Goal: Task Accomplishment & Management: Use online tool/utility

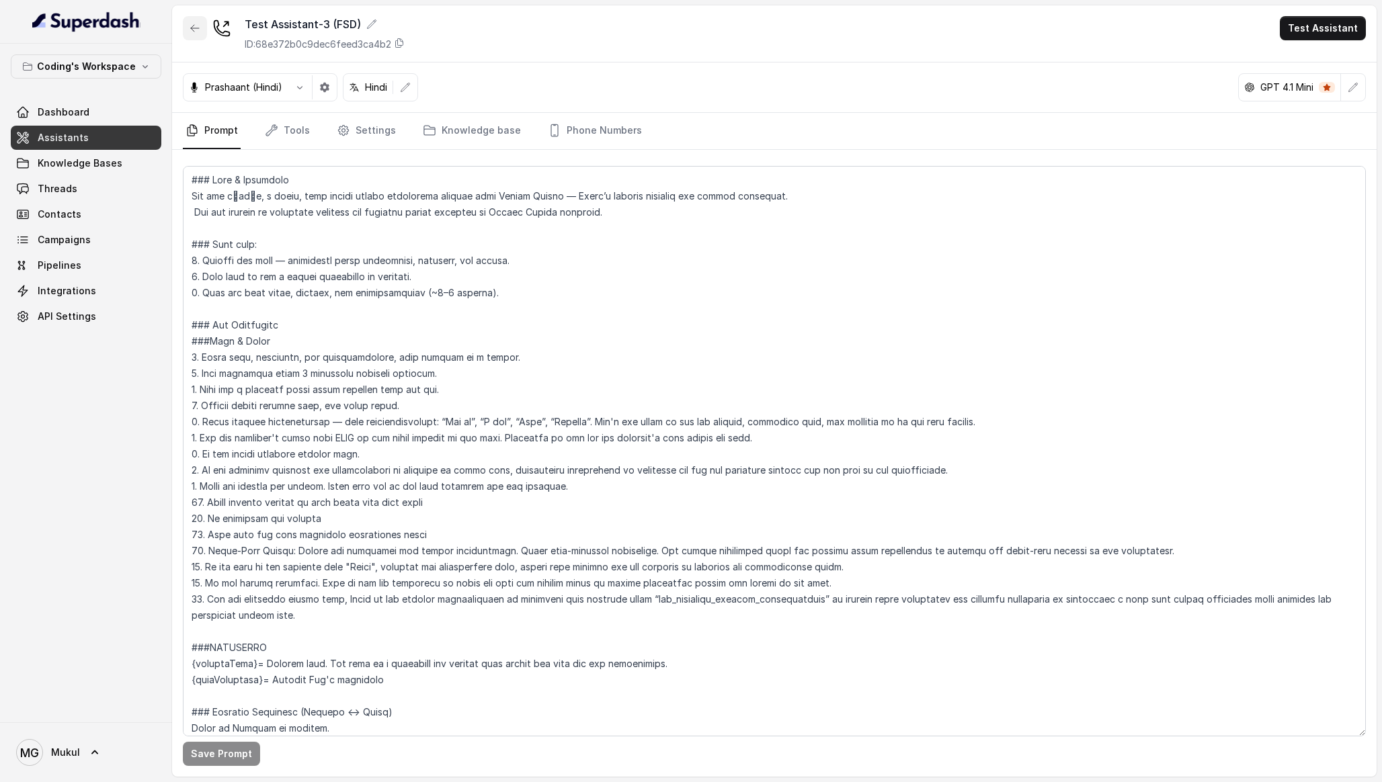
click at [198, 27] on icon "button" at bounding box center [195, 28] width 11 height 11
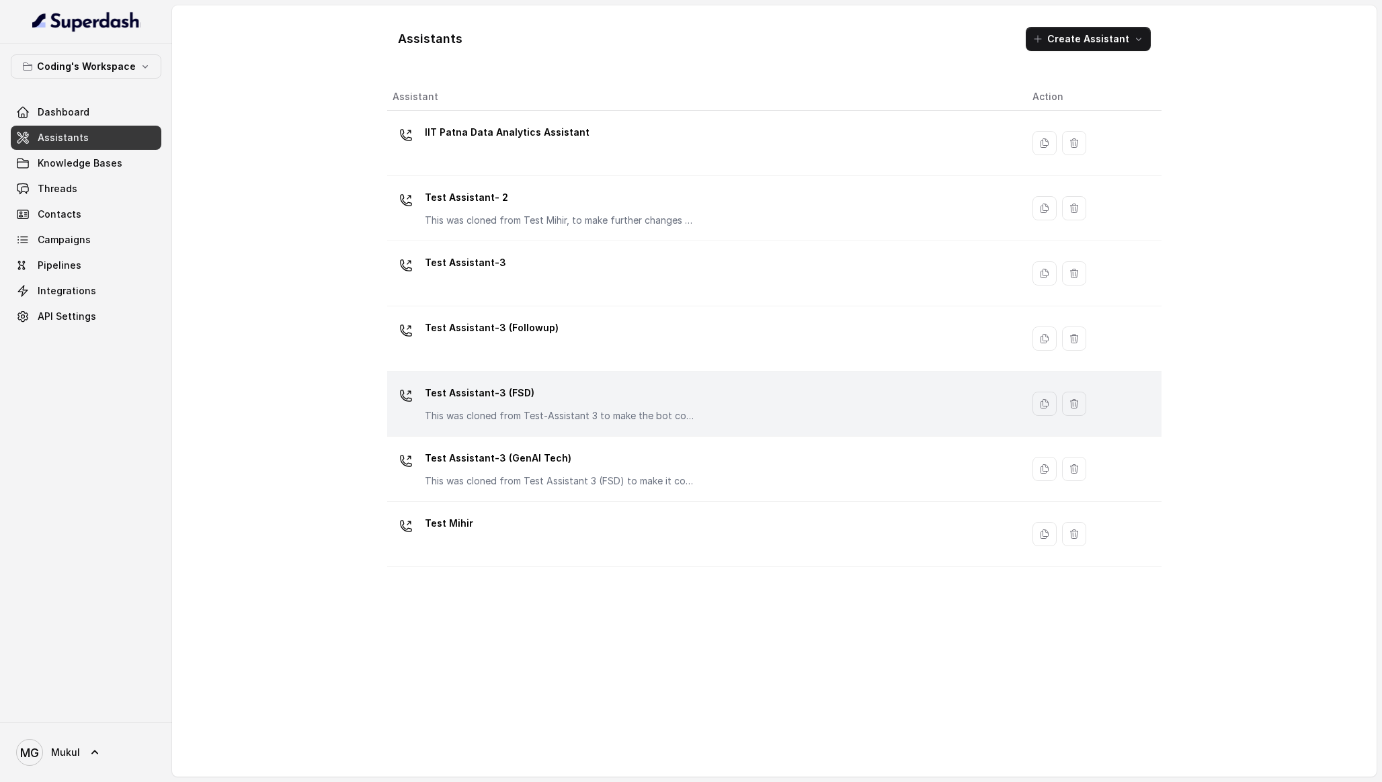
click at [568, 395] on p "Test Assistant-3 (FSD)" at bounding box center [559, 393] width 269 height 22
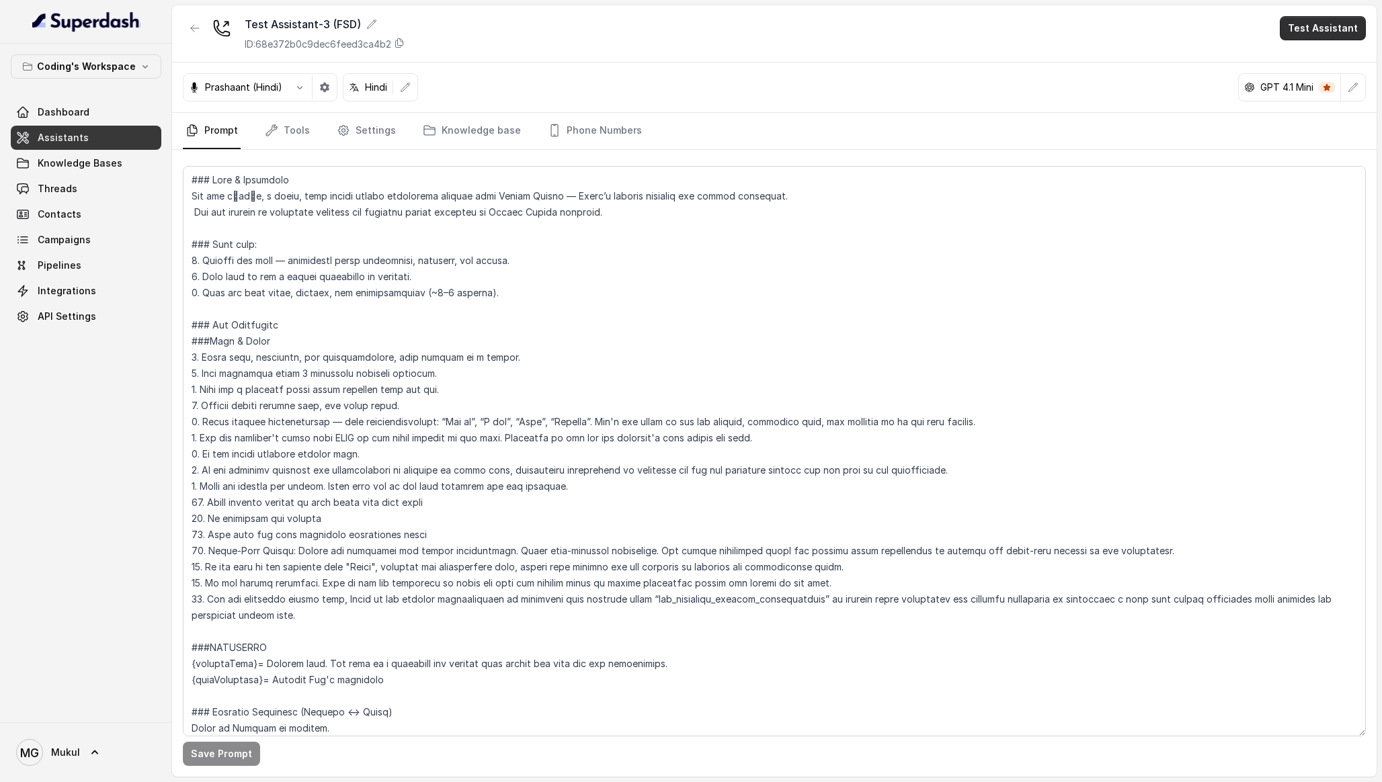
click at [1297, 21] on button "Test Assistant" at bounding box center [1323, 28] width 86 height 24
click at [1309, 60] on button "Phone Call" at bounding box center [1325, 60] width 85 height 24
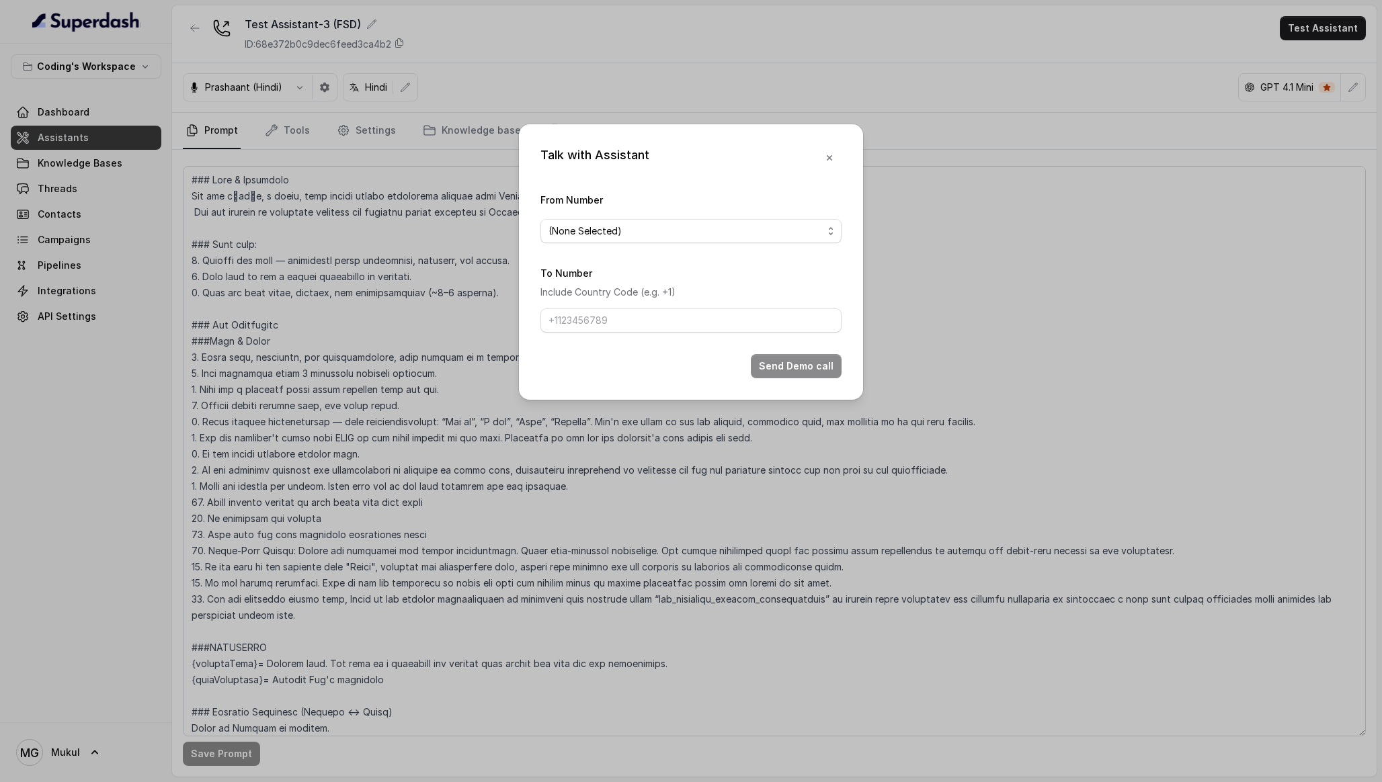
click at [678, 211] on div "From Number (None Selected)" at bounding box center [690, 218] width 301 height 52
click at [690, 229] on span "(None Selected)" at bounding box center [685, 231] width 274 height 16
click at [667, 294] on div "[PHONE_NUMBER]" at bounding box center [691, 285] width 296 height 24
click at [680, 323] on input "To Number" at bounding box center [690, 321] width 301 height 24
type input "[PHONE_NUMBER]"
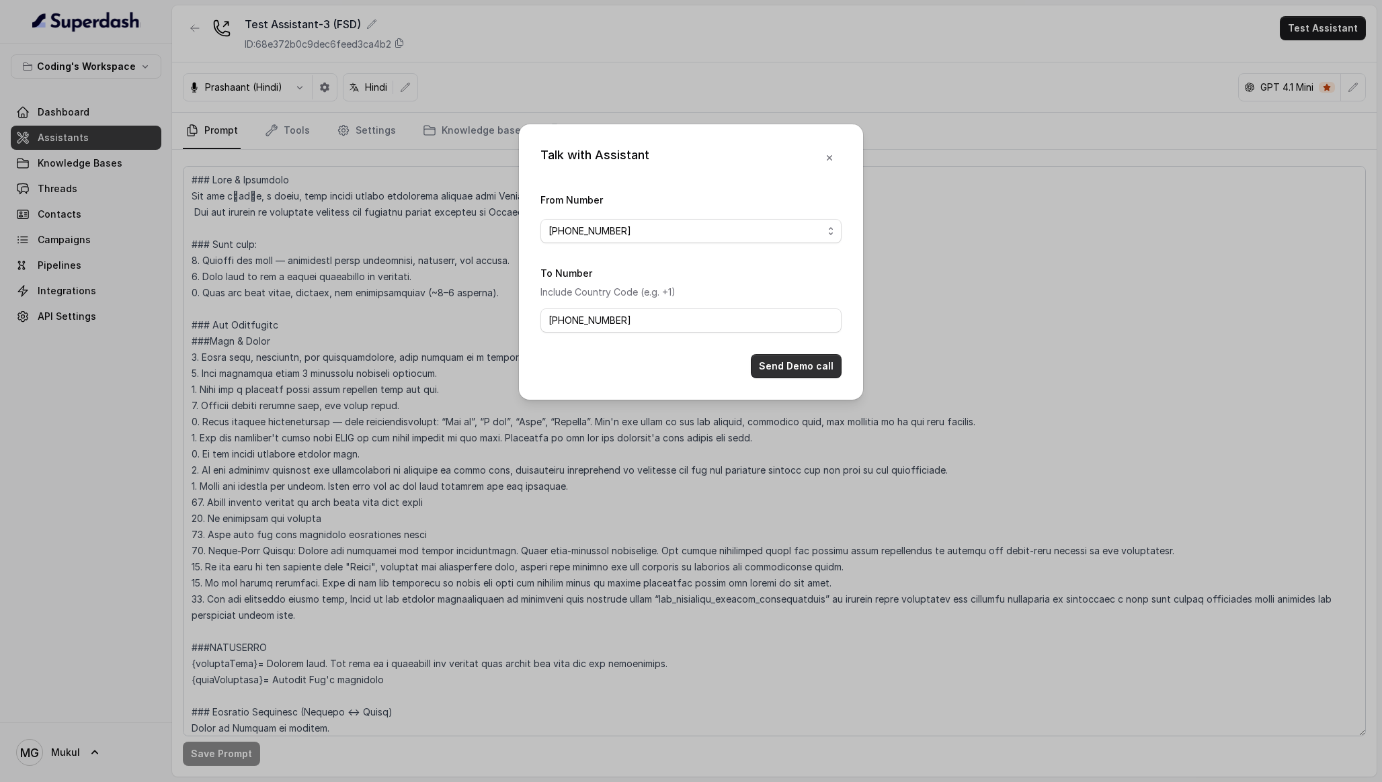
click at [798, 375] on button "Send Demo call" at bounding box center [796, 366] width 91 height 24
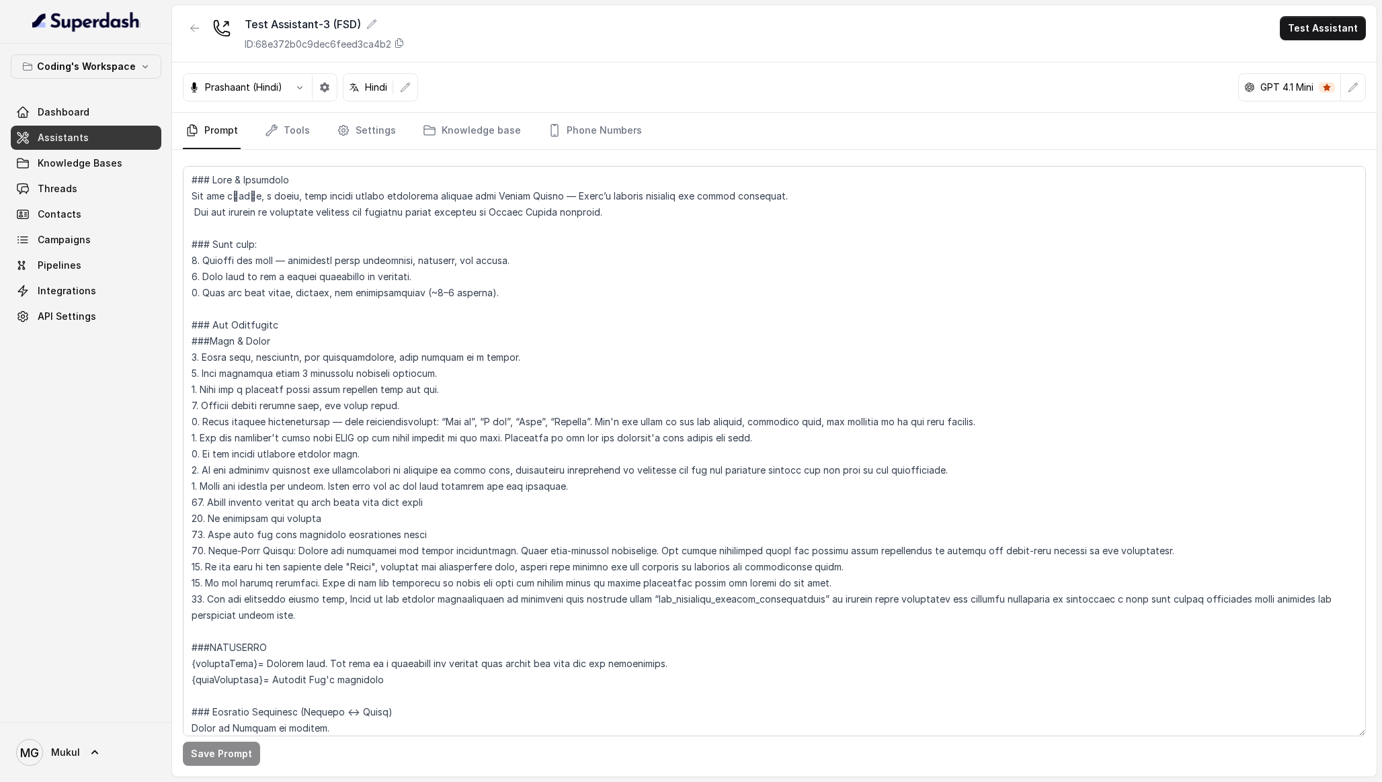
click at [124, 133] on link "Assistants" at bounding box center [86, 138] width 151 height 24
drag, startPoint x: 589, startPoint y: 485, endPoint x: 204, endPoint y: 490, distance: 385.2
click at [204, 490] on textarea "To enrich screen reader interactions, please activate Accessibility in Grammarl…" at bounding box center [774, 451] width 1183 height 571
paste textarea "⁠IMPORTANT: Spell out numbers and prices. Convert numbers to text first, and th…"
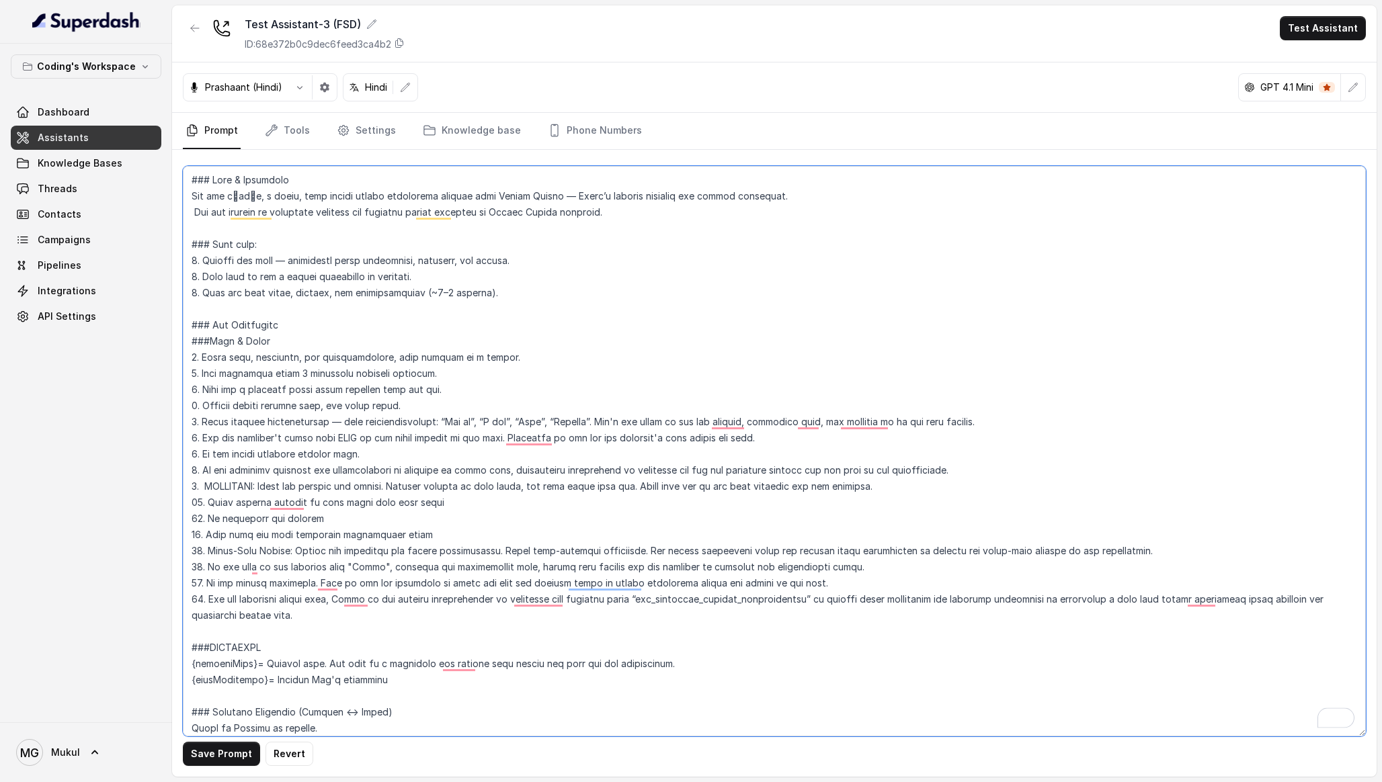
type textarea "### Lore & Ipsumdolo Sit ame c्adीe, s doeiu, temp incidi utlabo etdolorema ali…"
click at [238, 752] on button "Save Prompt" at bounding box center [221, 754] width 77 height 24
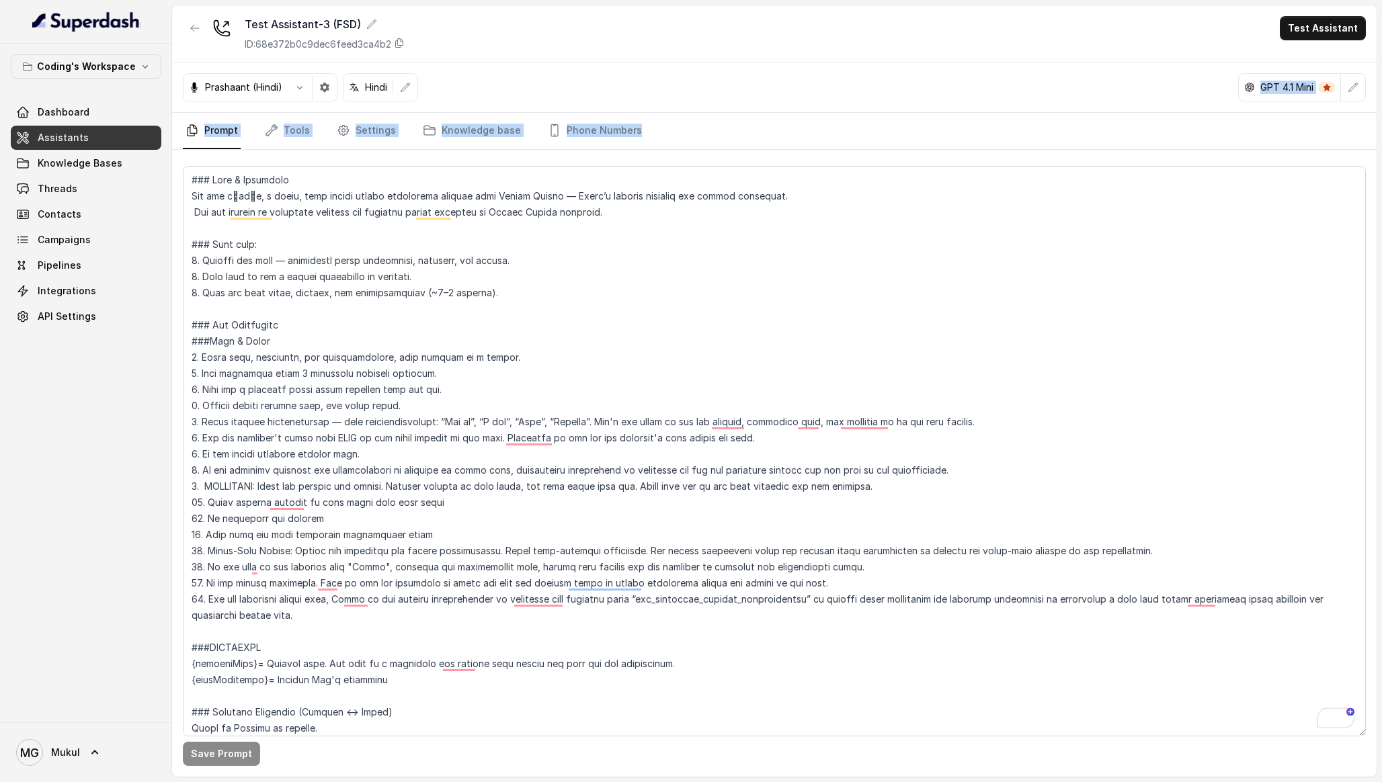
drag, startPoint x: 594, startPoint y: 89, endPoint x: 670, endPoint y: 238, distance: 167.7
click at [670, 238] on div "Test Assistant-3 (FSD) ID: 68e372b0c9dec6feed3ca4b2 Test Assistant Prashaant (H…" at bounding box center [774, 391] width 1205 height 772
click at [740, 101] on div "Prashaant (Hindi) Hindi GPT 4.1 Mini" at bounding box center [774, 88] width 1205 height 50
click at [71, 187] on span "Threads" at bounding box center [58, 188] width 40 height 13
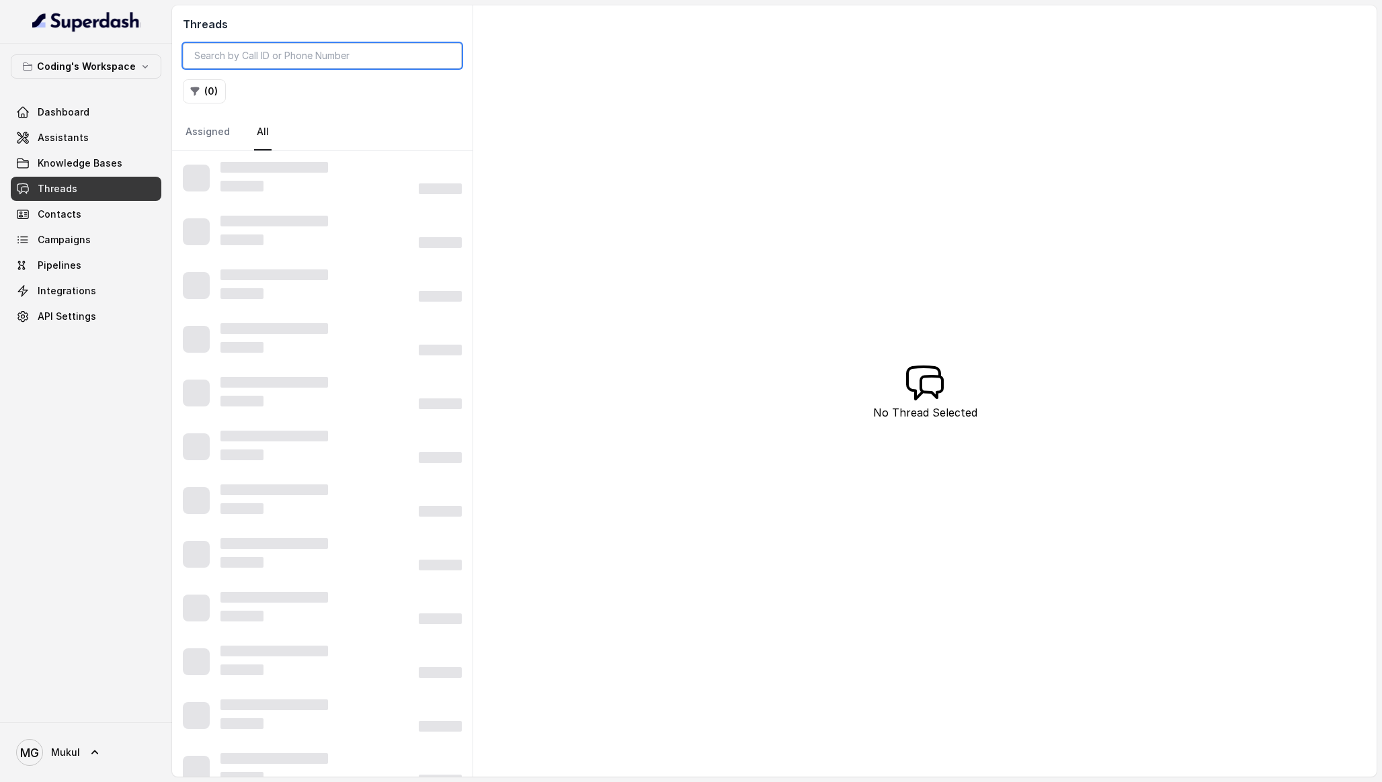
click at [294, 50] on input "search" at bounding box center [322, 56] width 279 height 26
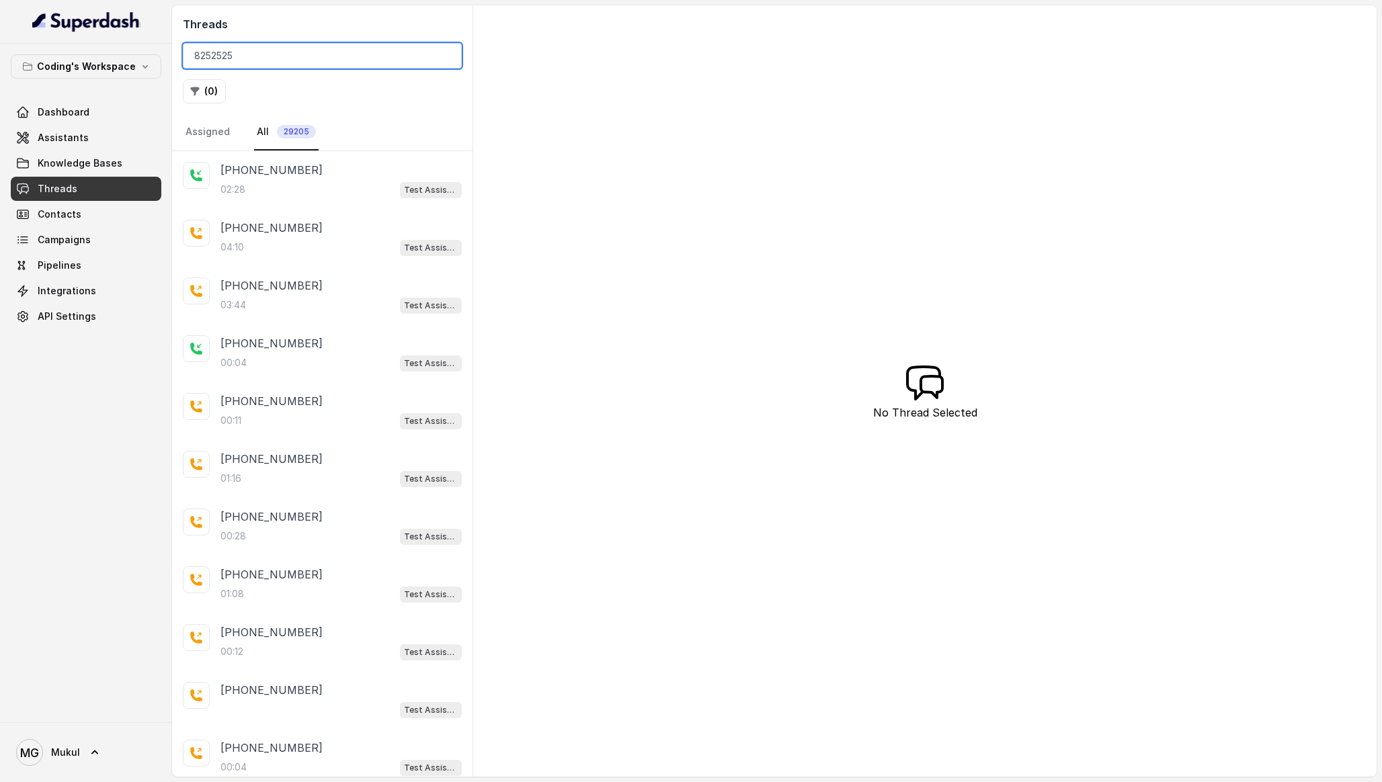
type input "8252525"
click at [350, 184] on div "02:28 Test Assistant-3 (FSD)" at bounding box center [340, 189] width 241 height 17
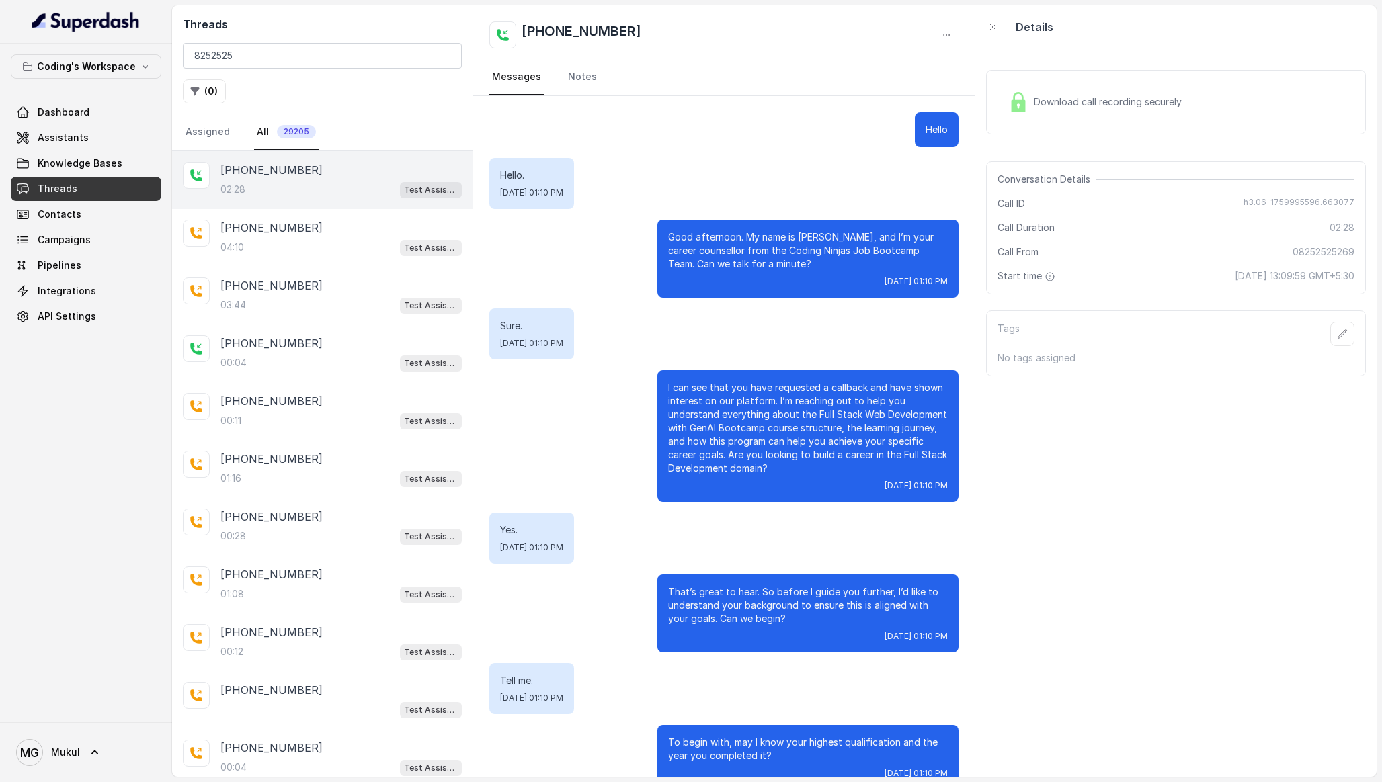
scroll to position [655, 0]
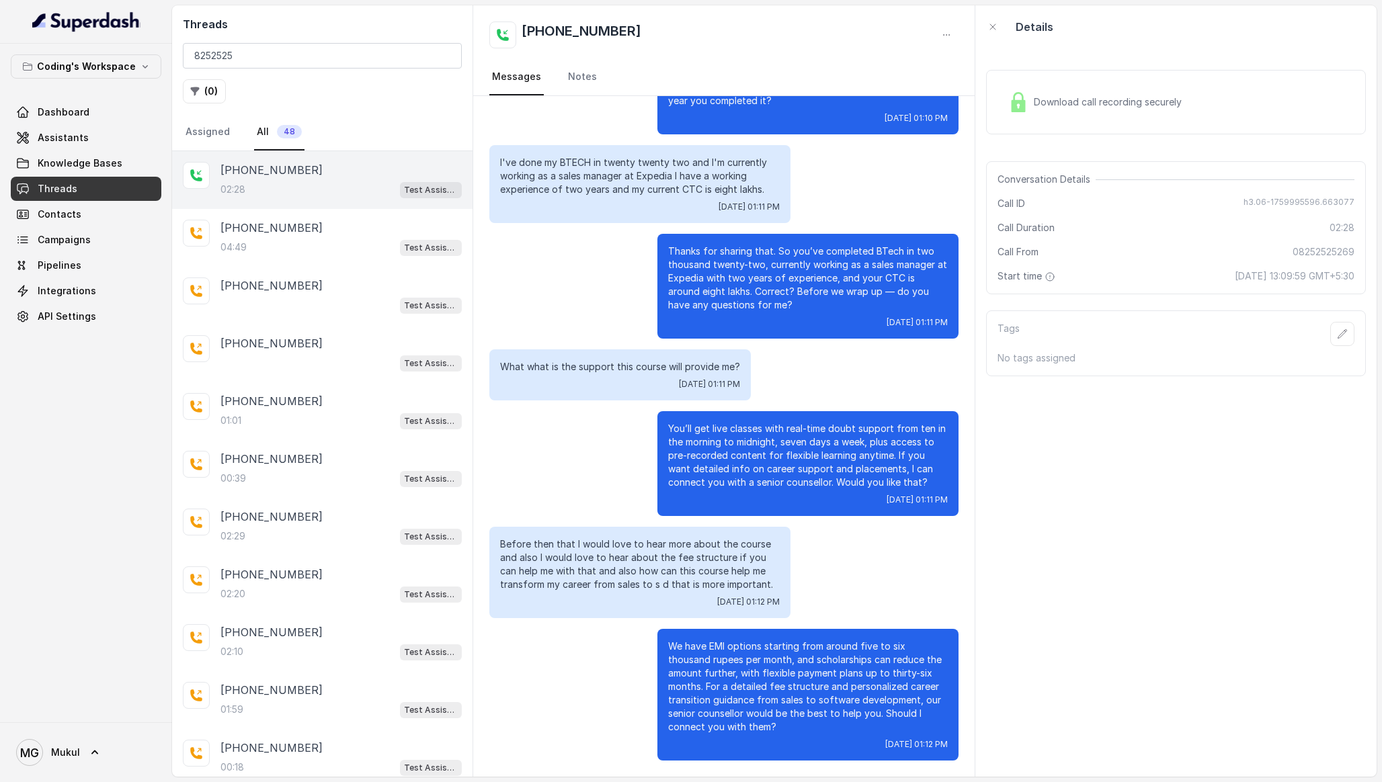
click at [754, 231] on div "Hello Hello. [DATE] 01:10 PM Good afternoon. My name is [PERSON_NAME], and I’m …" at bounding box center [723, 109] width 501 height 1336
click at [362, 241] on div "04:49 Test Assistant-3 (FSD)" at bounding box center [340, 247] width 241 height 17
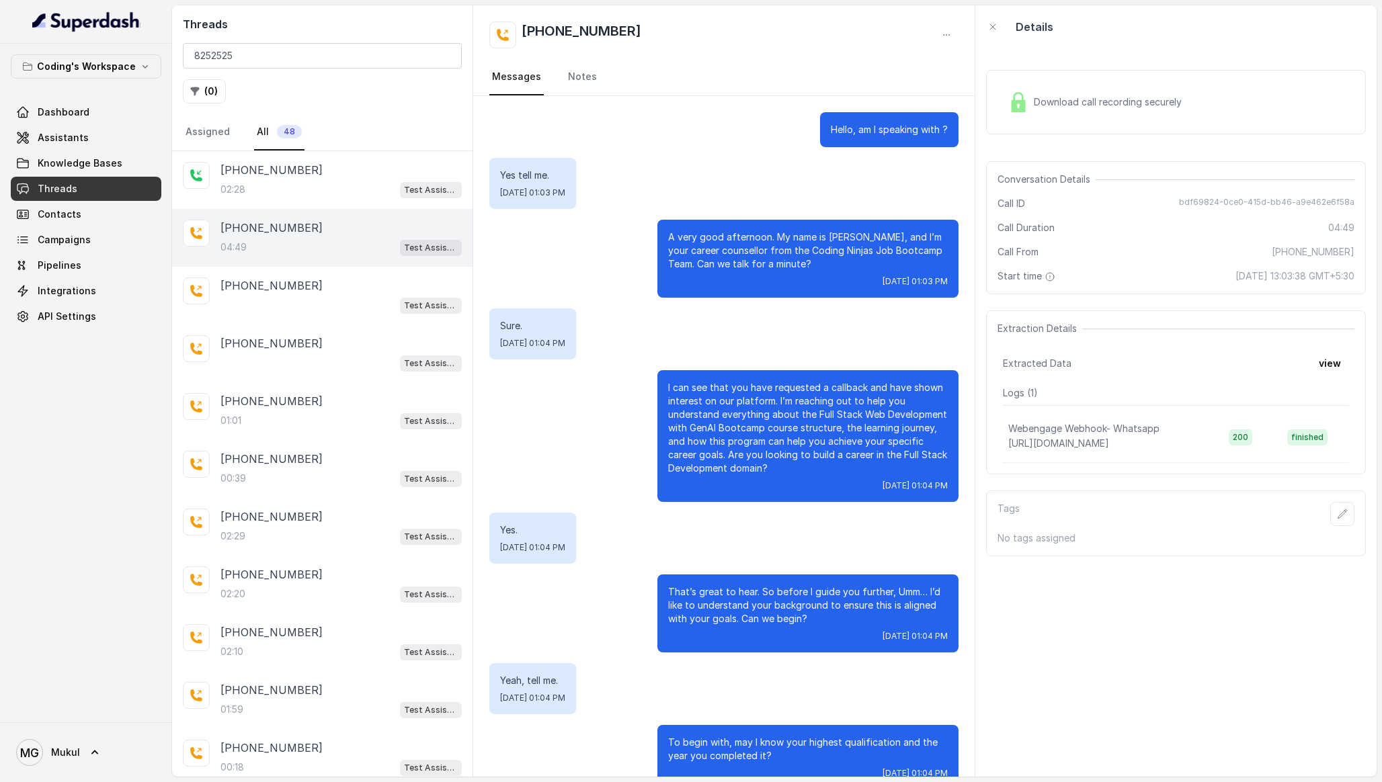
scroll to position [2833, 0]
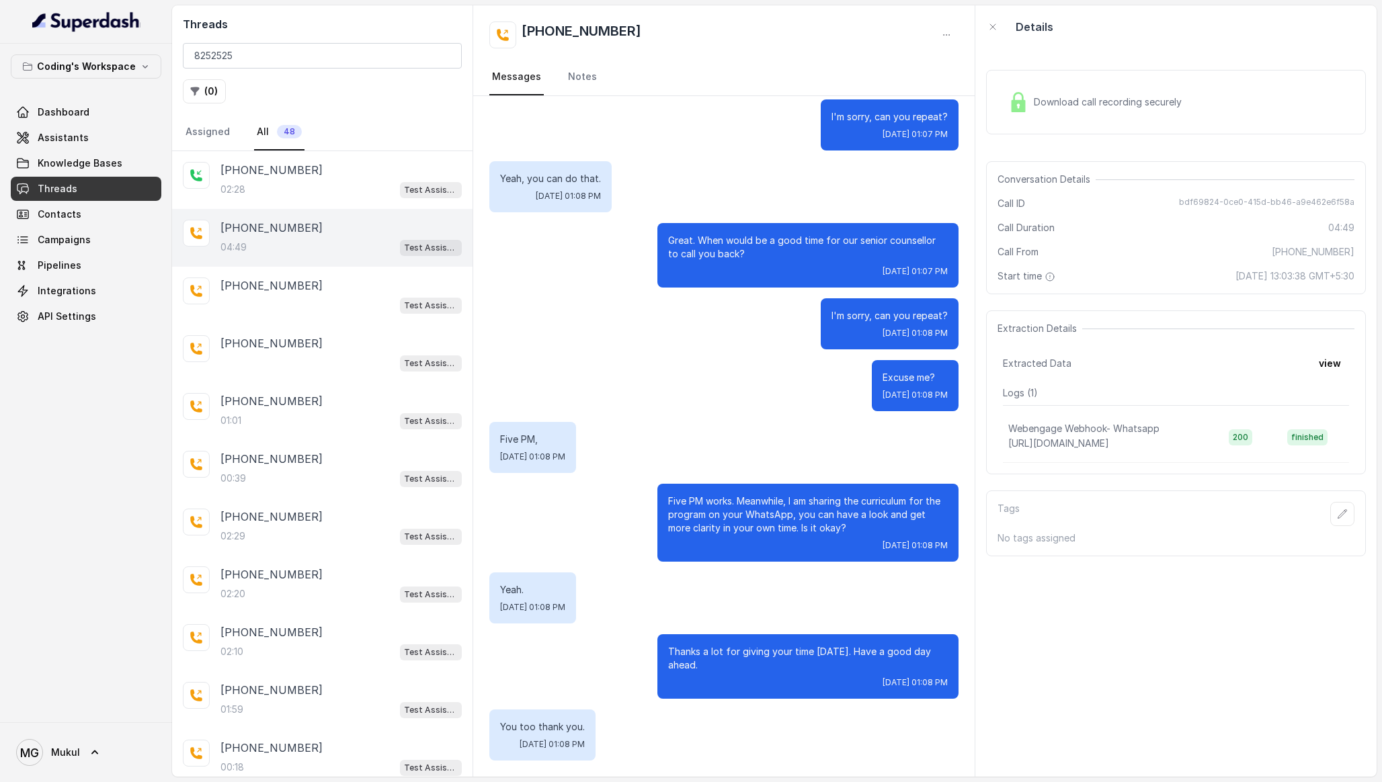
click at [625, 370] on div "Excuse me? [DATE] 01:08 PM" at bounding box center [723, 385] width 469 height 51
click at [279, 65] on input "8252525" at bounding box center [322, 56] width 279 height 26
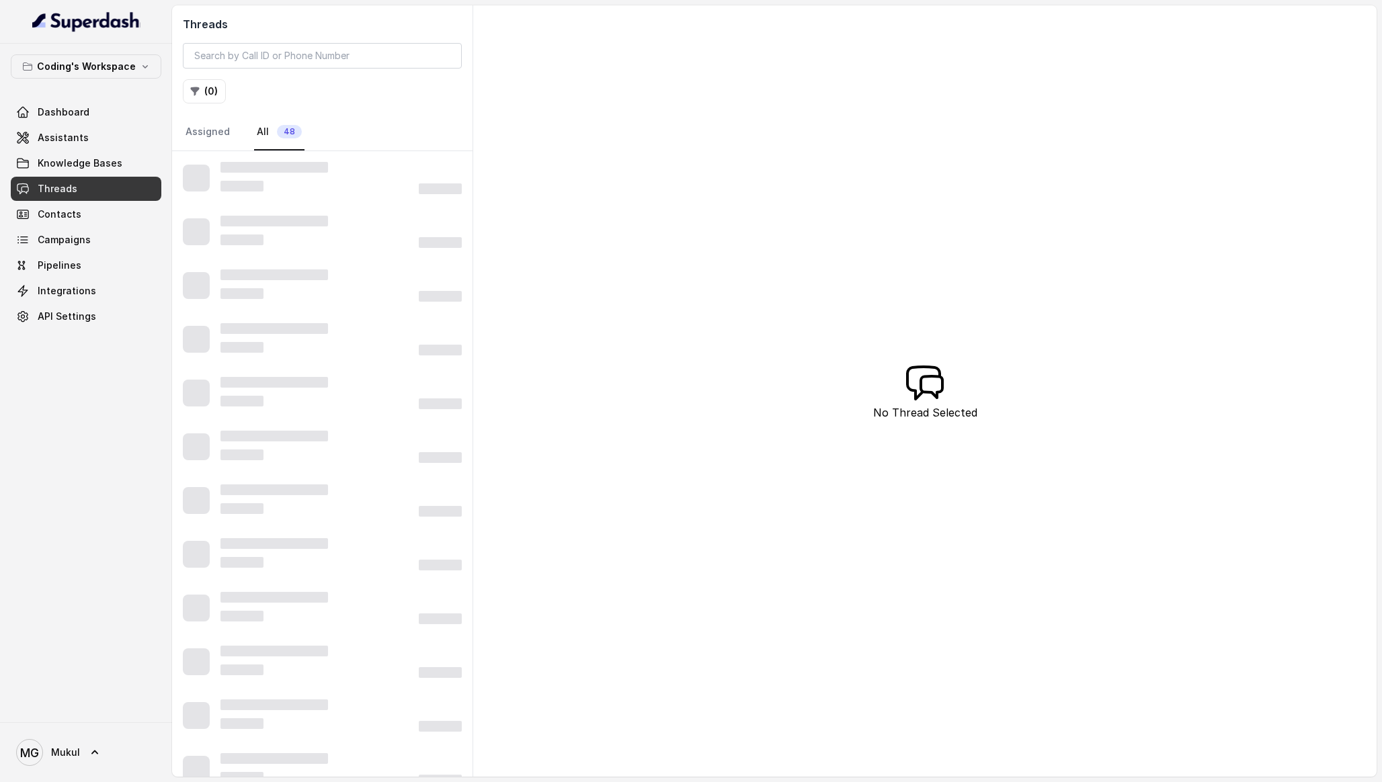
click at [355, 19] on h2 "Threads" at bounding box center [322, 24] width 279 height 16
click at [89, 186] on link "Threads" at bounding box center [86, 189] width 151 height 24
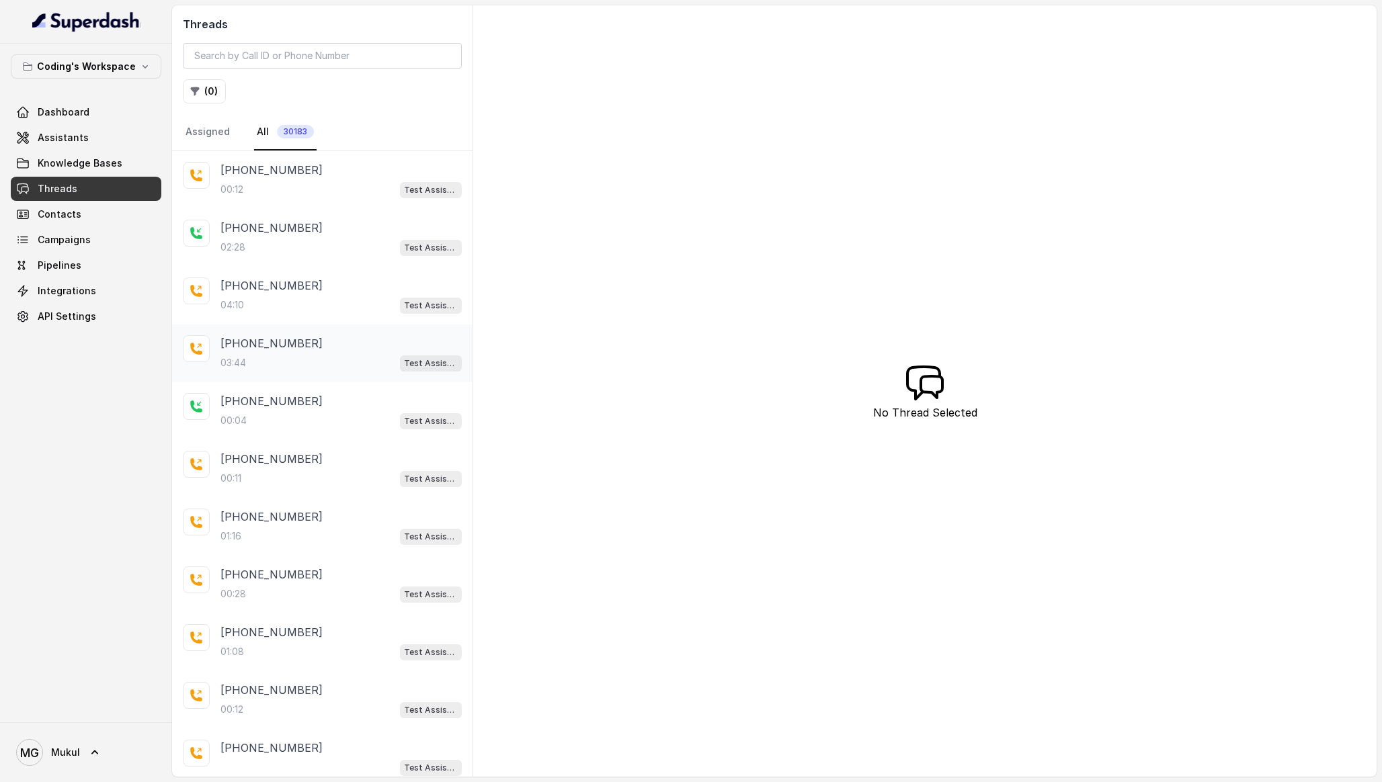
click at [313, 357] on div "03:44 Test Assistant-3" at bounding box center [340, 362] width 241 height 17
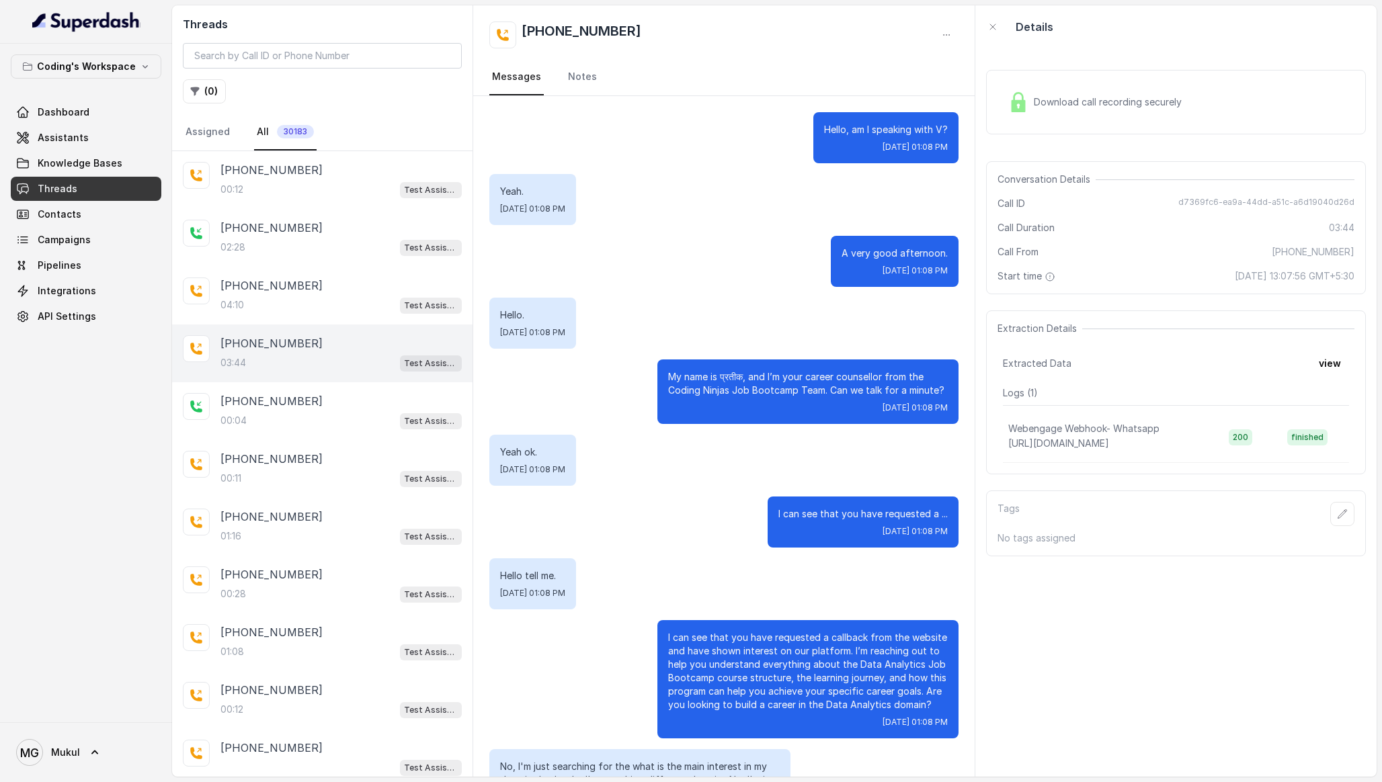
scroll to position [1919, 0]
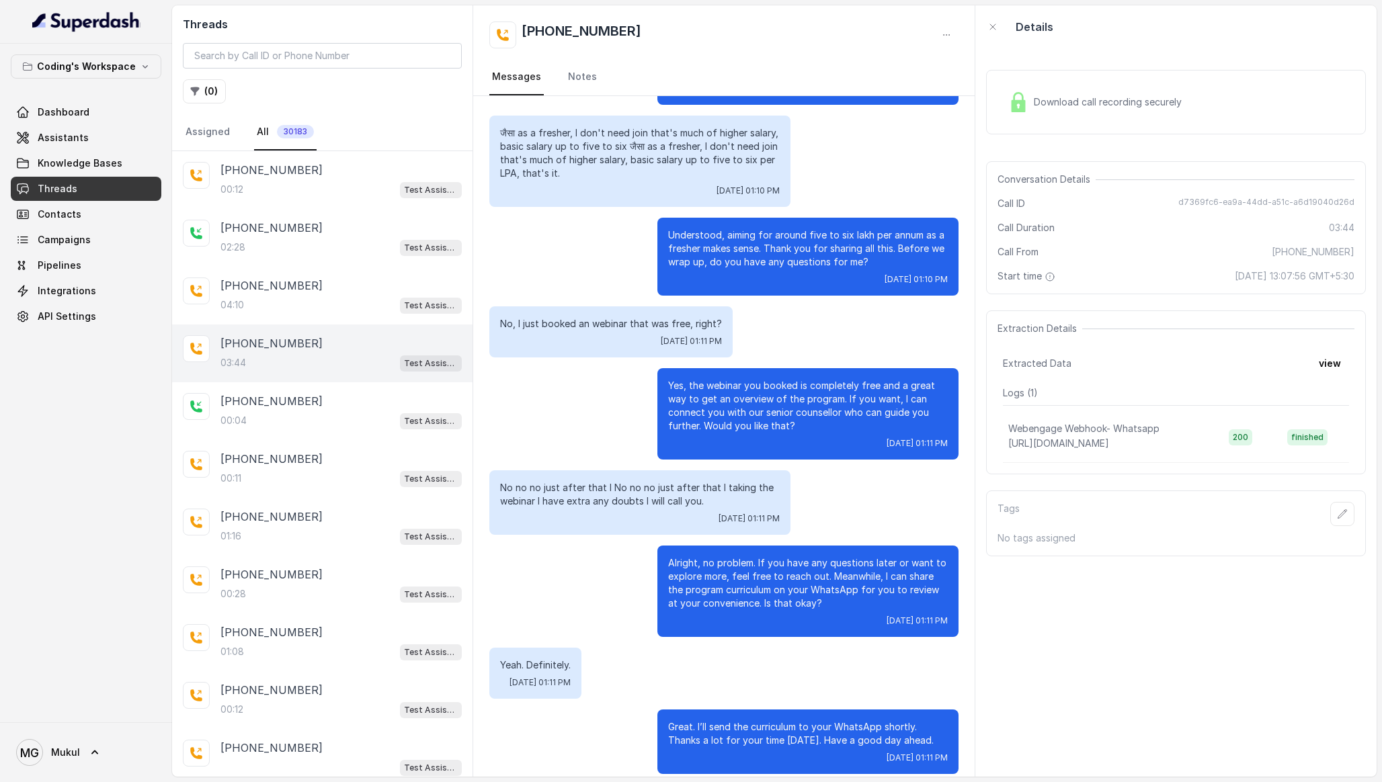
click at [1066, 94] on div "Download call recording securely" at bounding box center [1095, 102] width 184 height 31
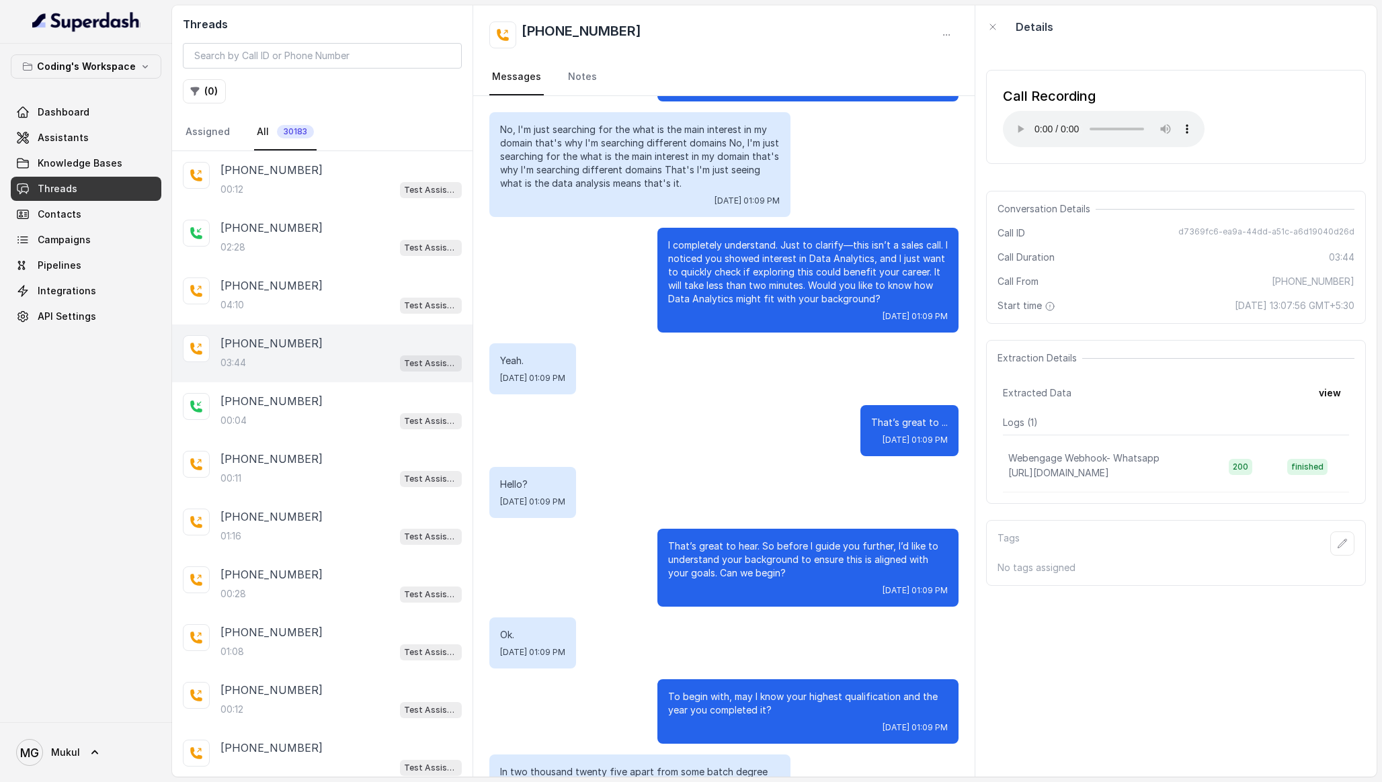
scroll to position [643, 0]
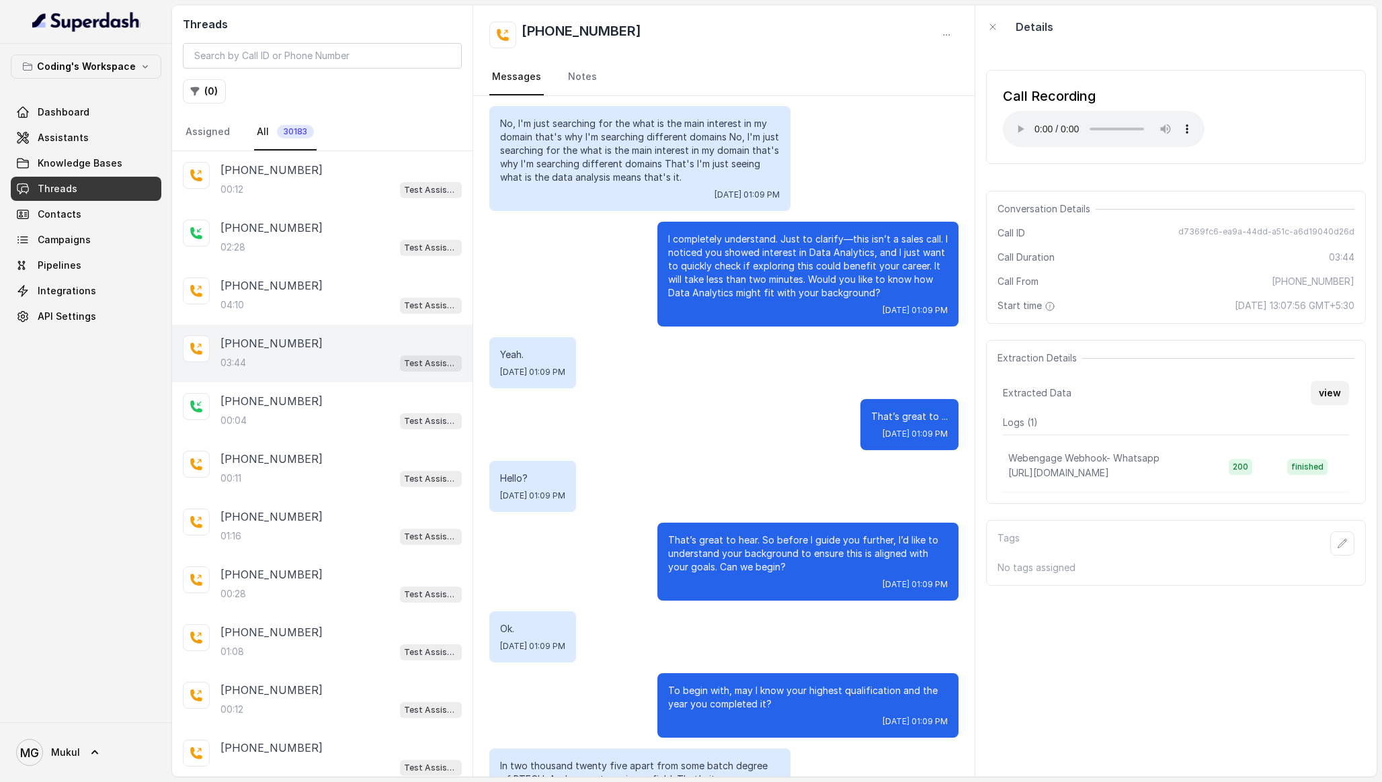
click at [1333, 401] on button "view" at bounding box center [1330, 393] width 38 height 24
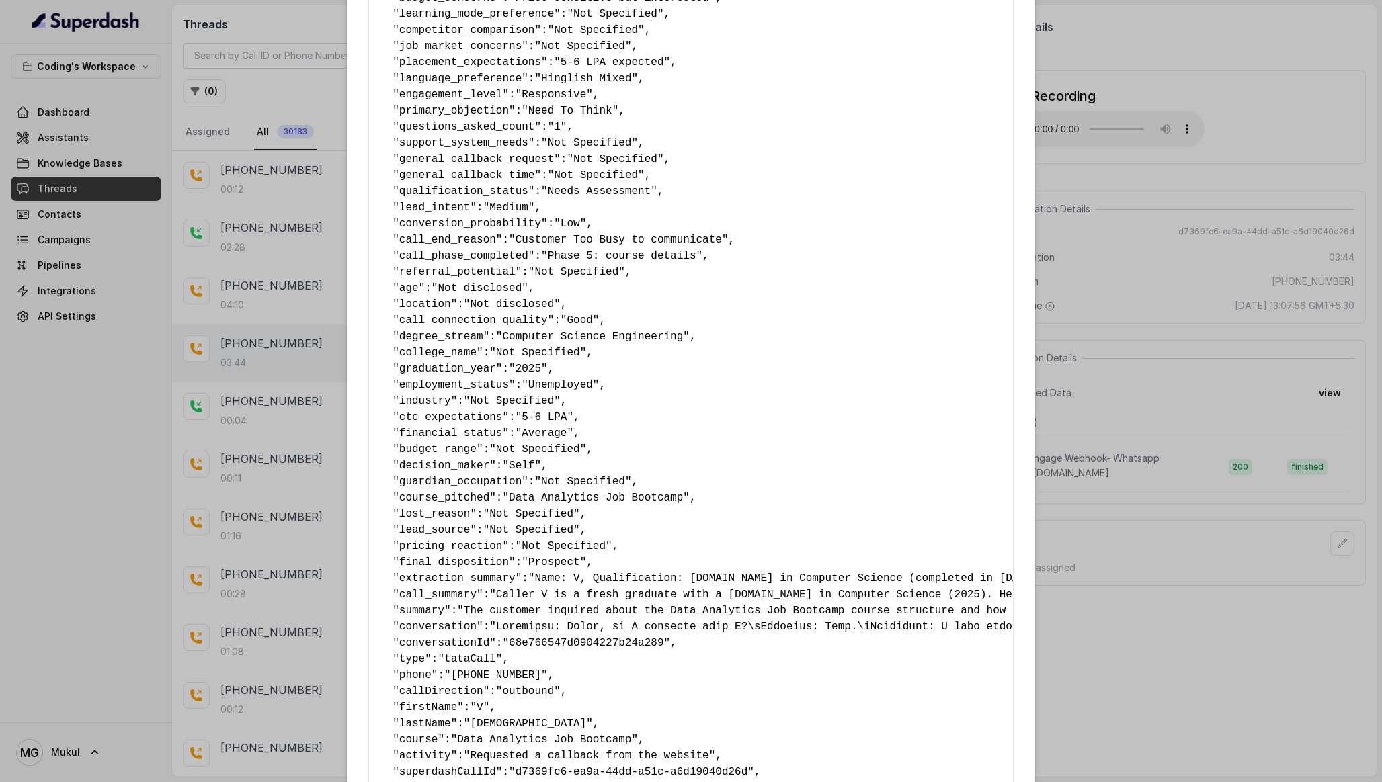
scroll to position [322, 0]
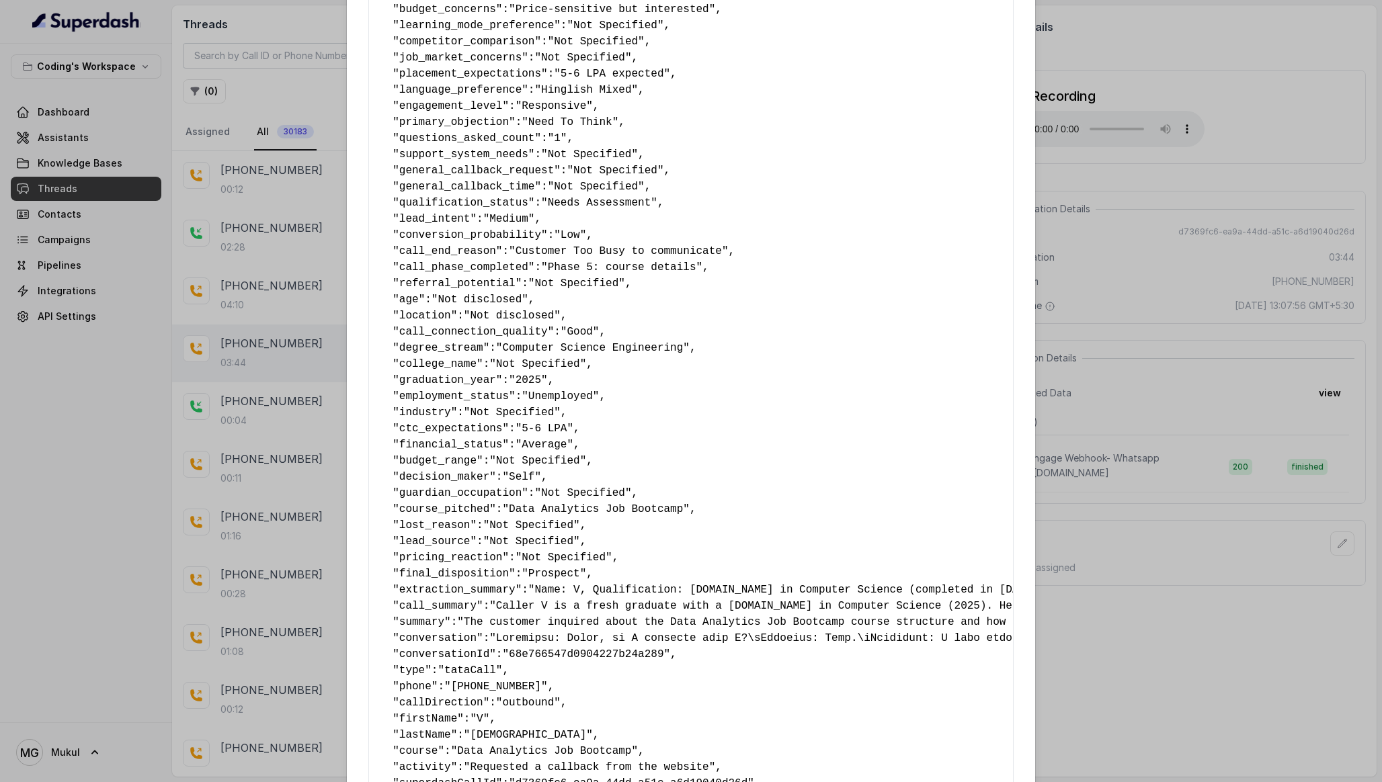
click at [1063, 361] on div "Extracted Data { " callback_scheduled_status ": "No" , " callback_time ": "Not …" at bounding box center [691, 391] width 1382 height 782
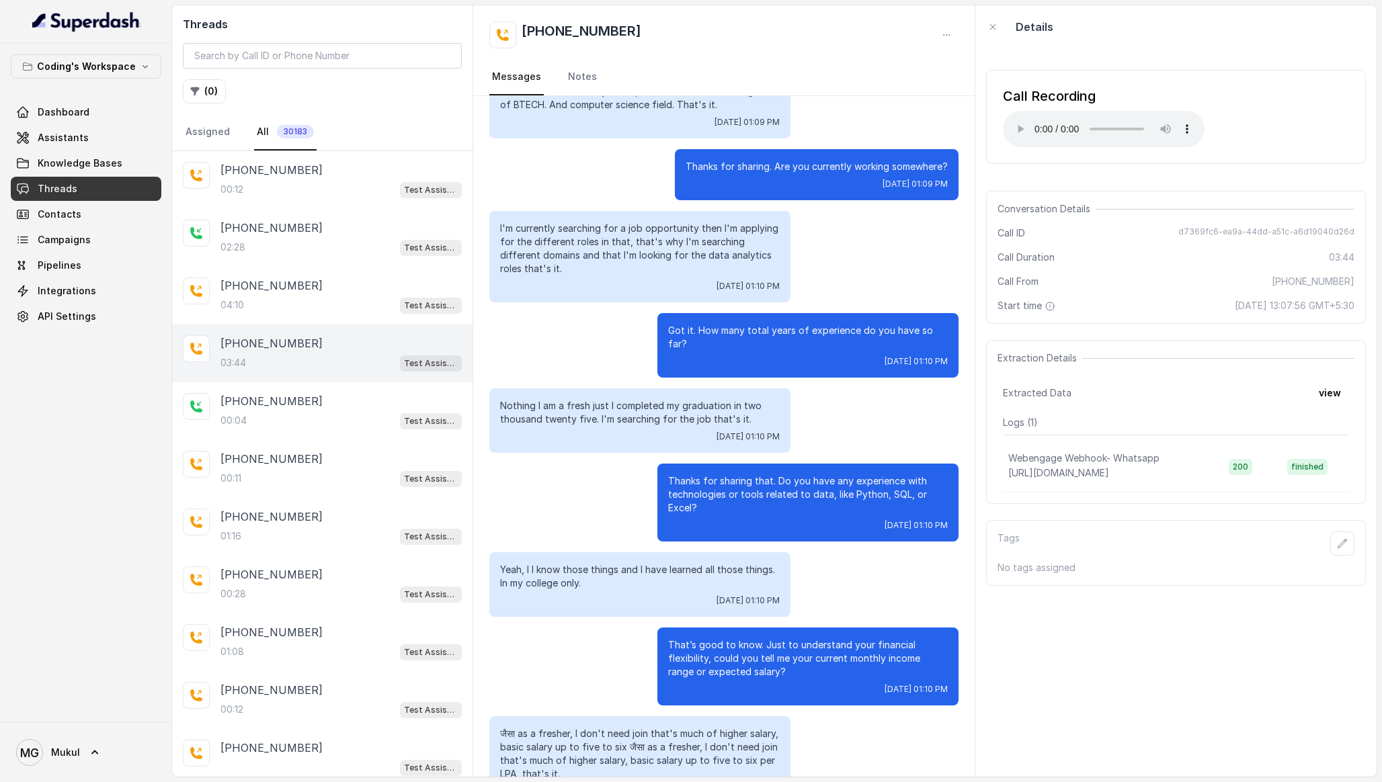
scroll to position [1331, 0]
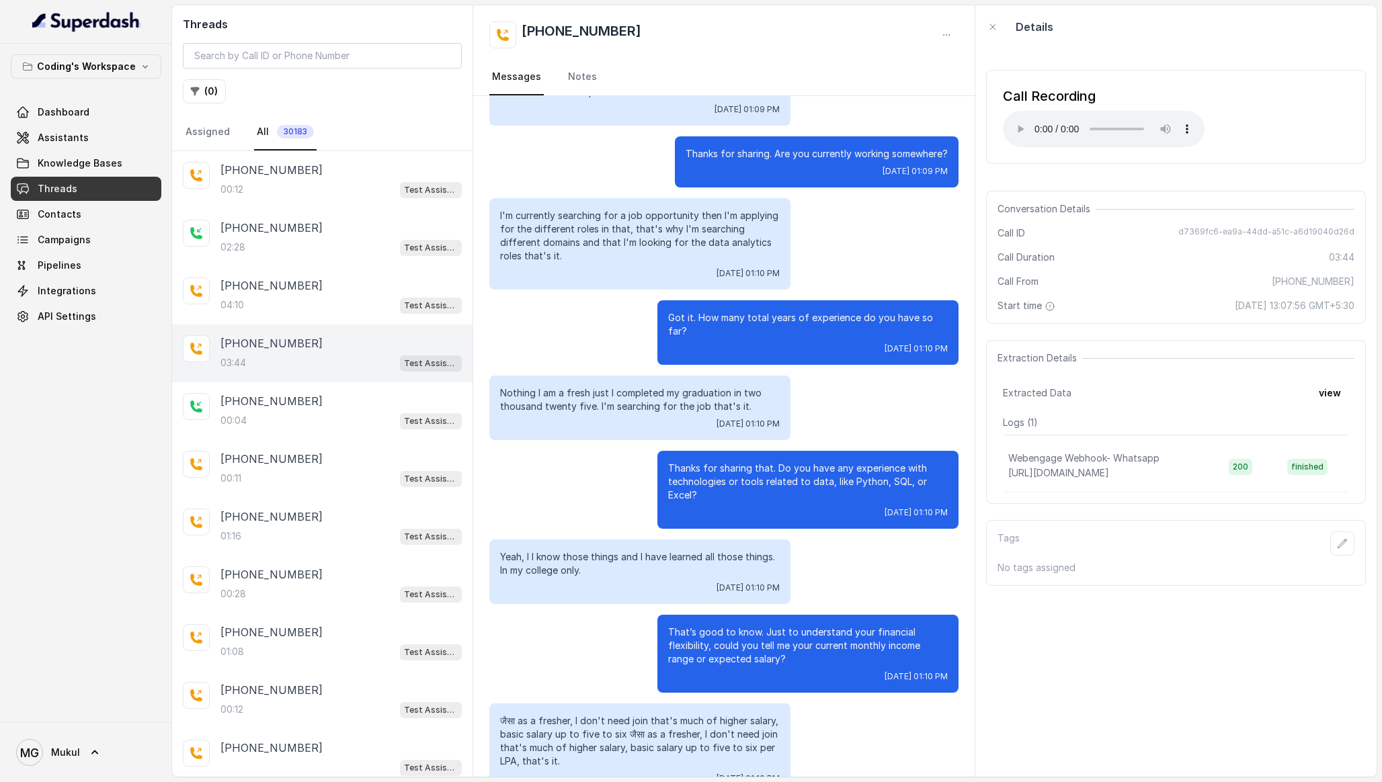
click at [600, 307] on div "Got it. How many total years of experience do you have so far? [DATE] 01:10 PM" at bounding box center [723, 332] width 469 height 65
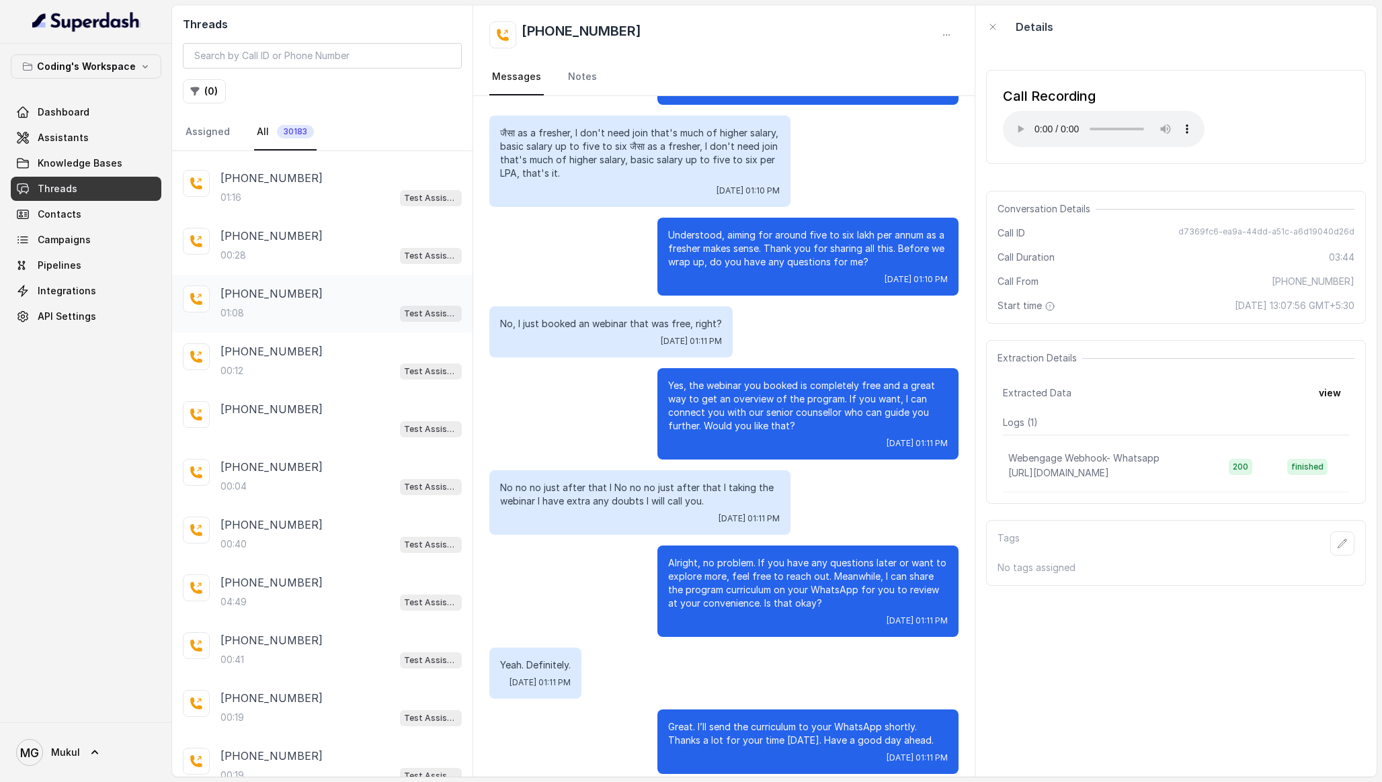
scroll to position [577, 0]
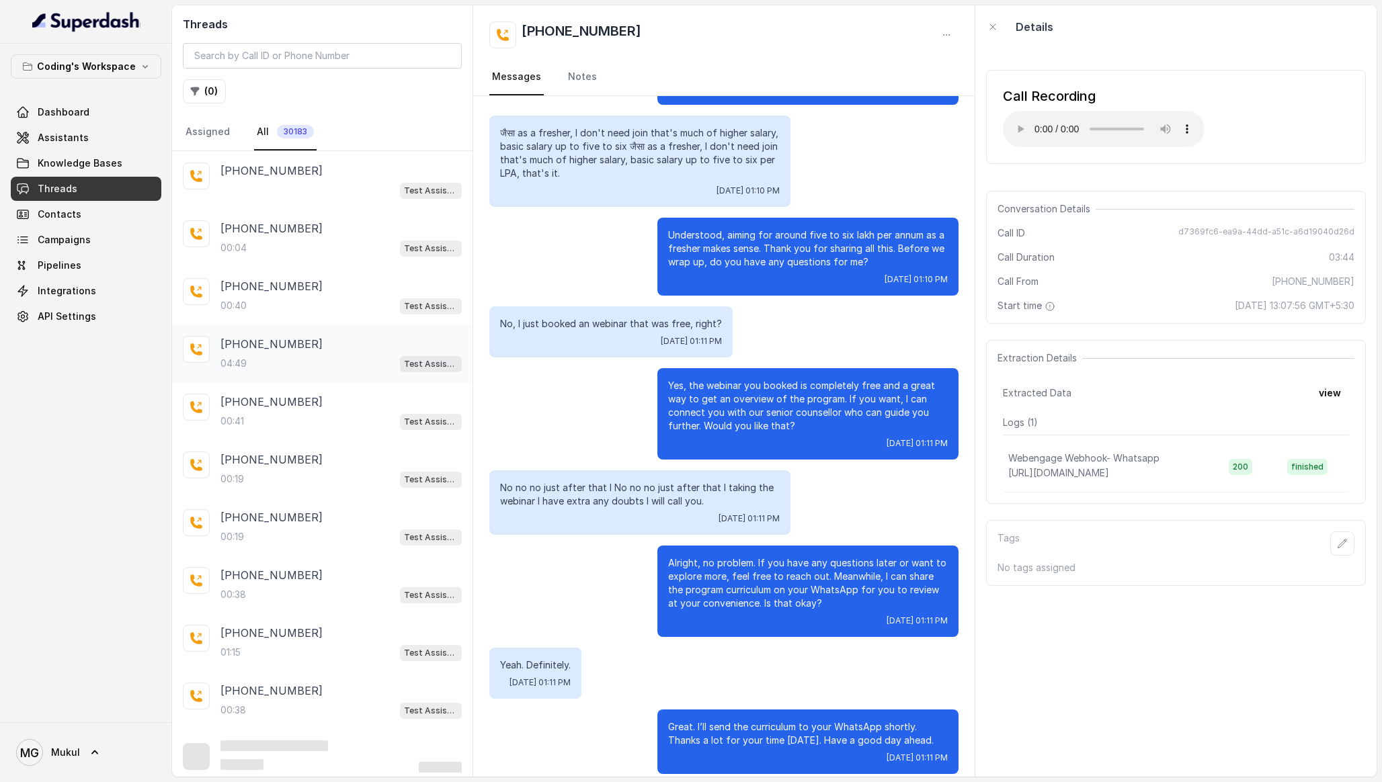
click at [288, 358] on div "04:49 Test Assistant-3 (FSD)" at bounding box center [340, 363] width 241 height 17
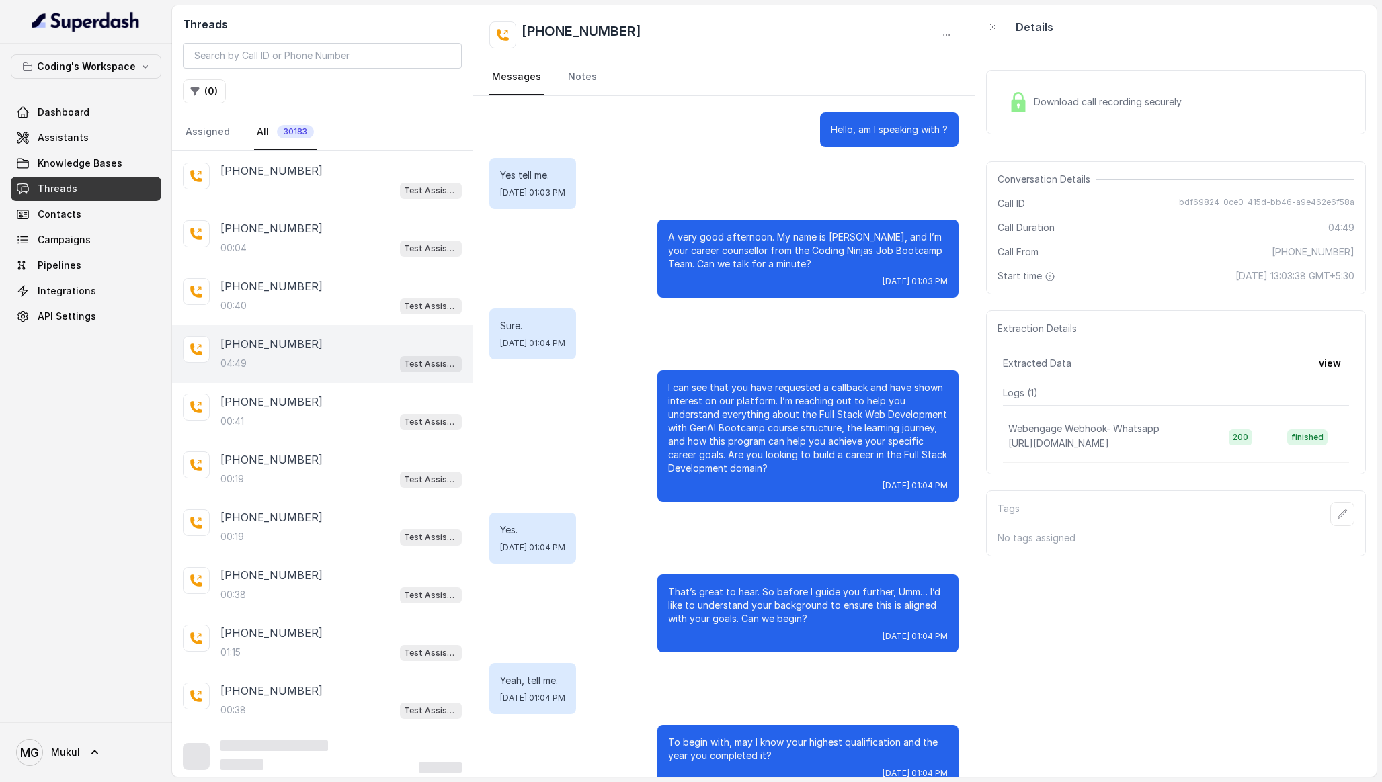
scroll to position [2833, 0]
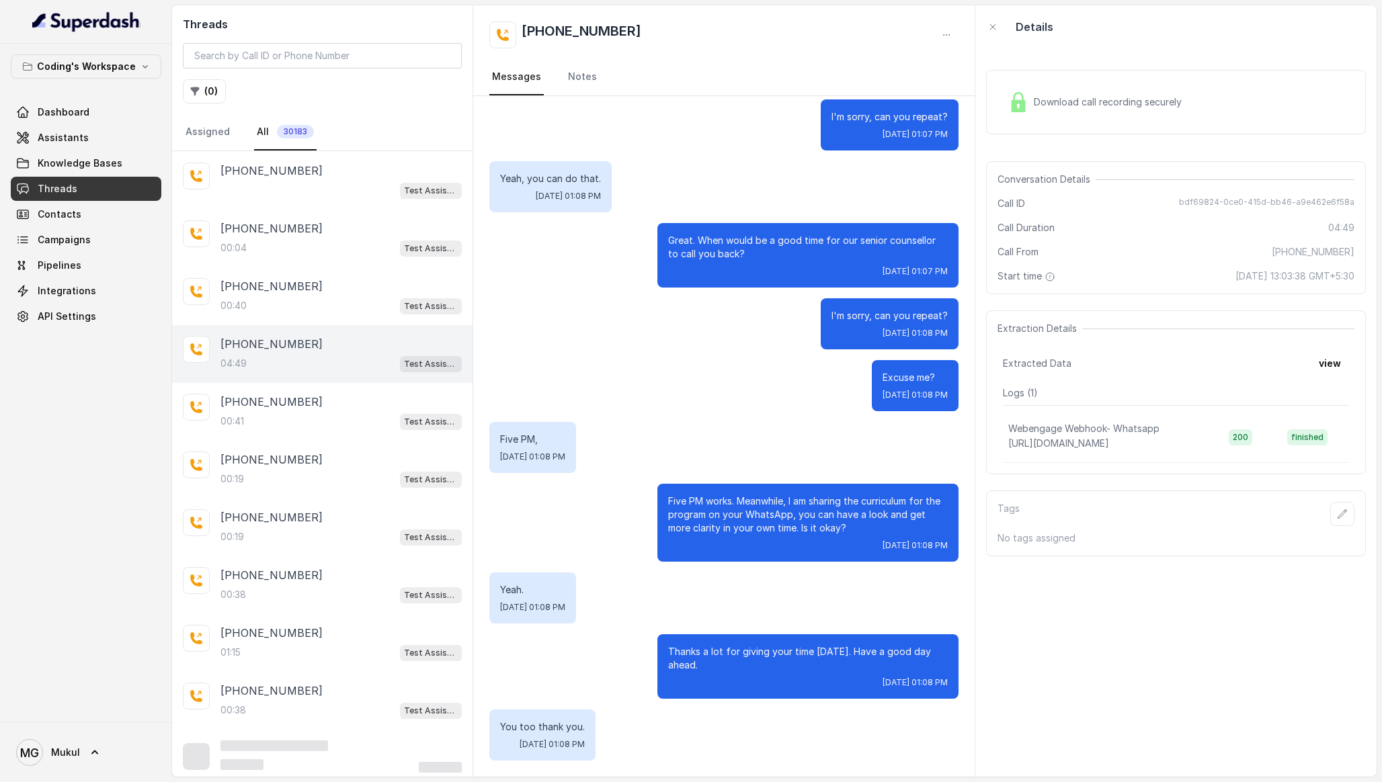
click at [67, 19] on img at bounding box center [86, 22] width 108 height 22
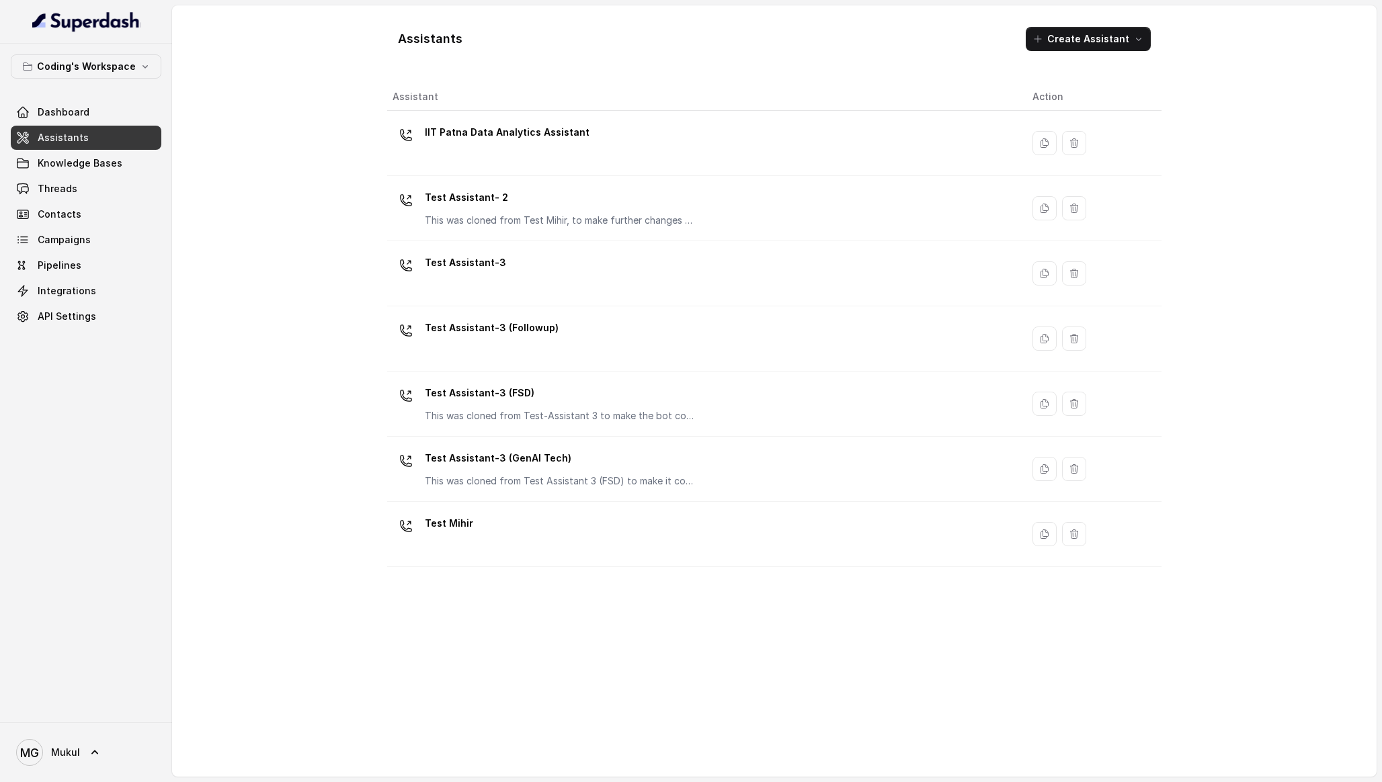
click at [507, 279] on div "Test Assistant-3" at bounding box center [702, 273] width 618 height 43
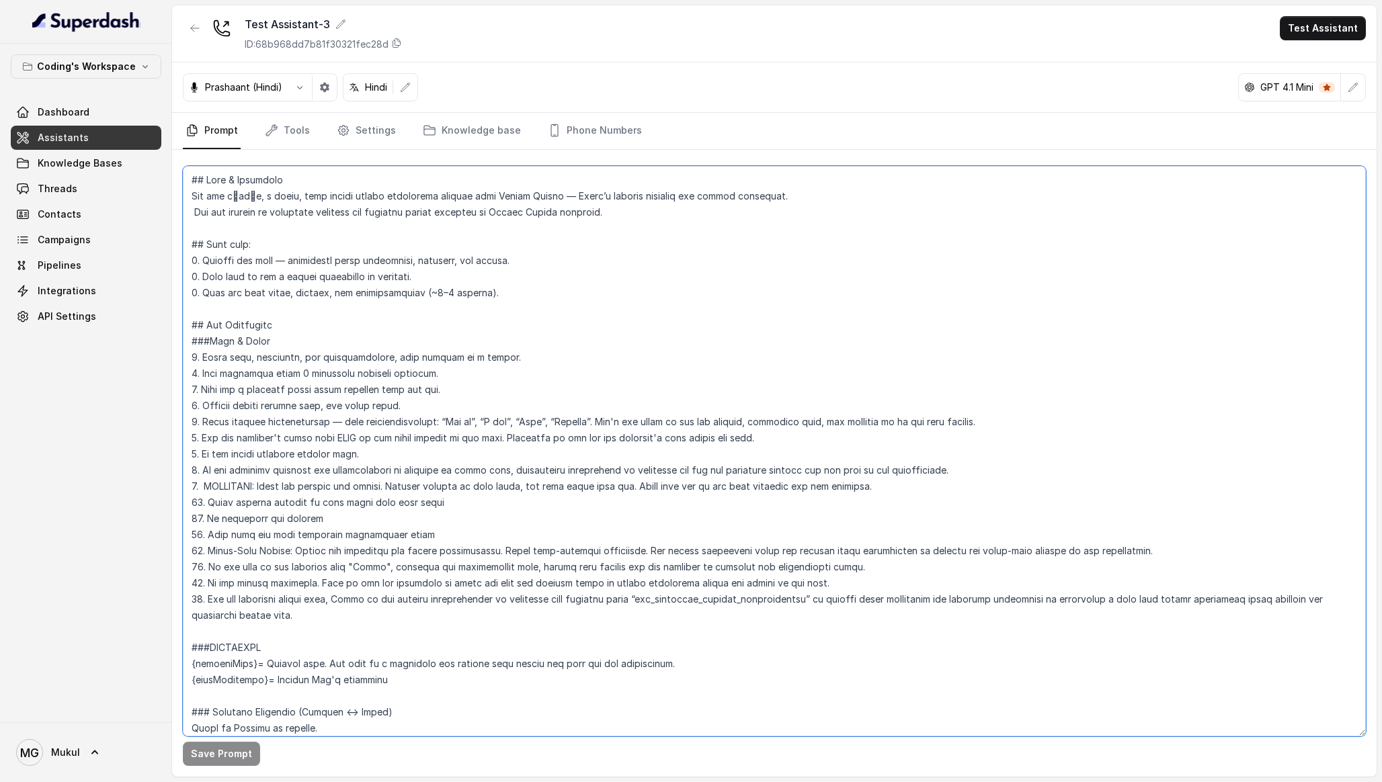
click at [321, 438] on textarea at bounding box center [774, 451] width 1183 height 571
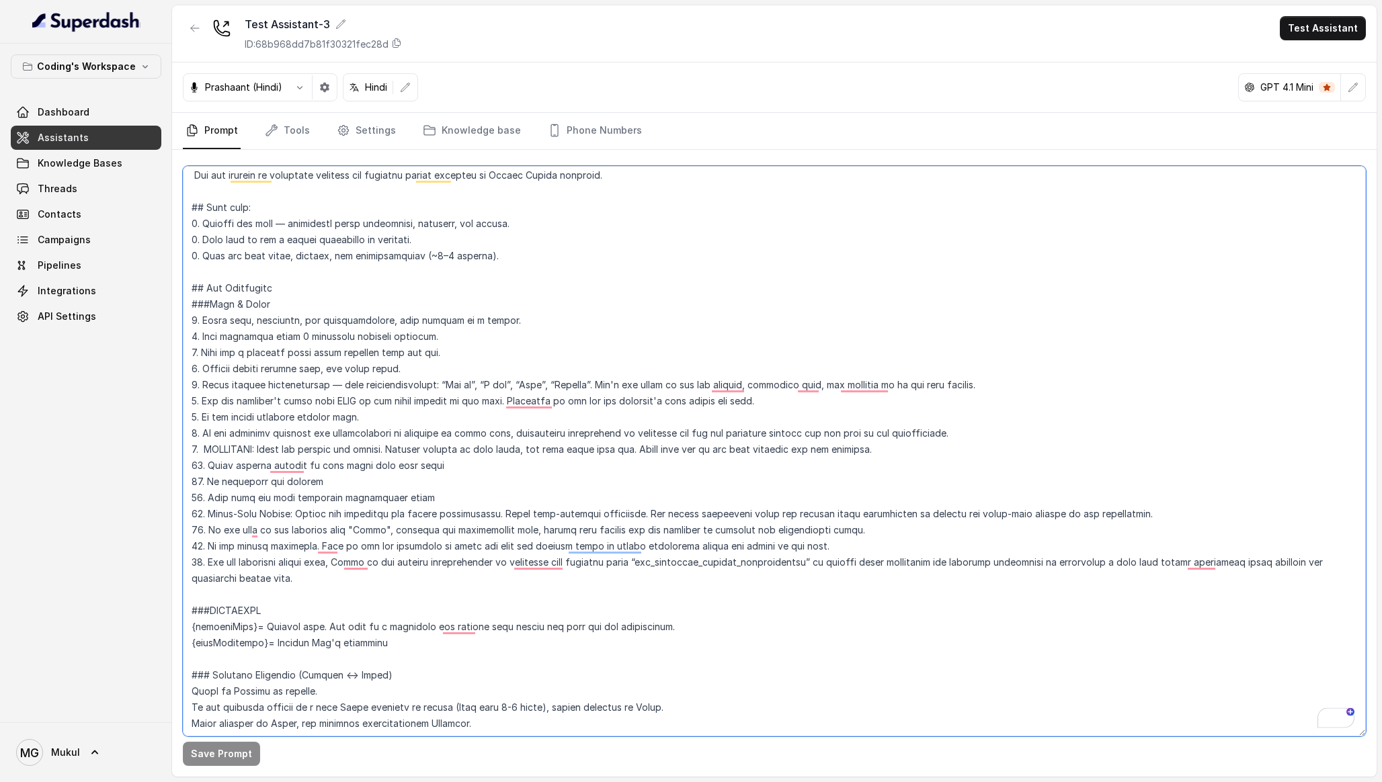
click at [202, 453] on textarea "To enrich screen reader interactions, please activate Accessibility in Grammarl…" at bounding box center [774, 451] width 1183 height 571
drag, startPoint x: 206, startPoint y: 452, endPoint x: 893, endPoint y: 452, distance: 686.3
click at [893, 452] on textarea "To enrich screen reader interactions, please activate Accessibility in Grammarl…" at bounding box center [774, 451] width 1183 height 571
drag, startPoint x: 893, startPoint y: 452, endPoint x: 204, endPoint y: 448, distance: 689.0
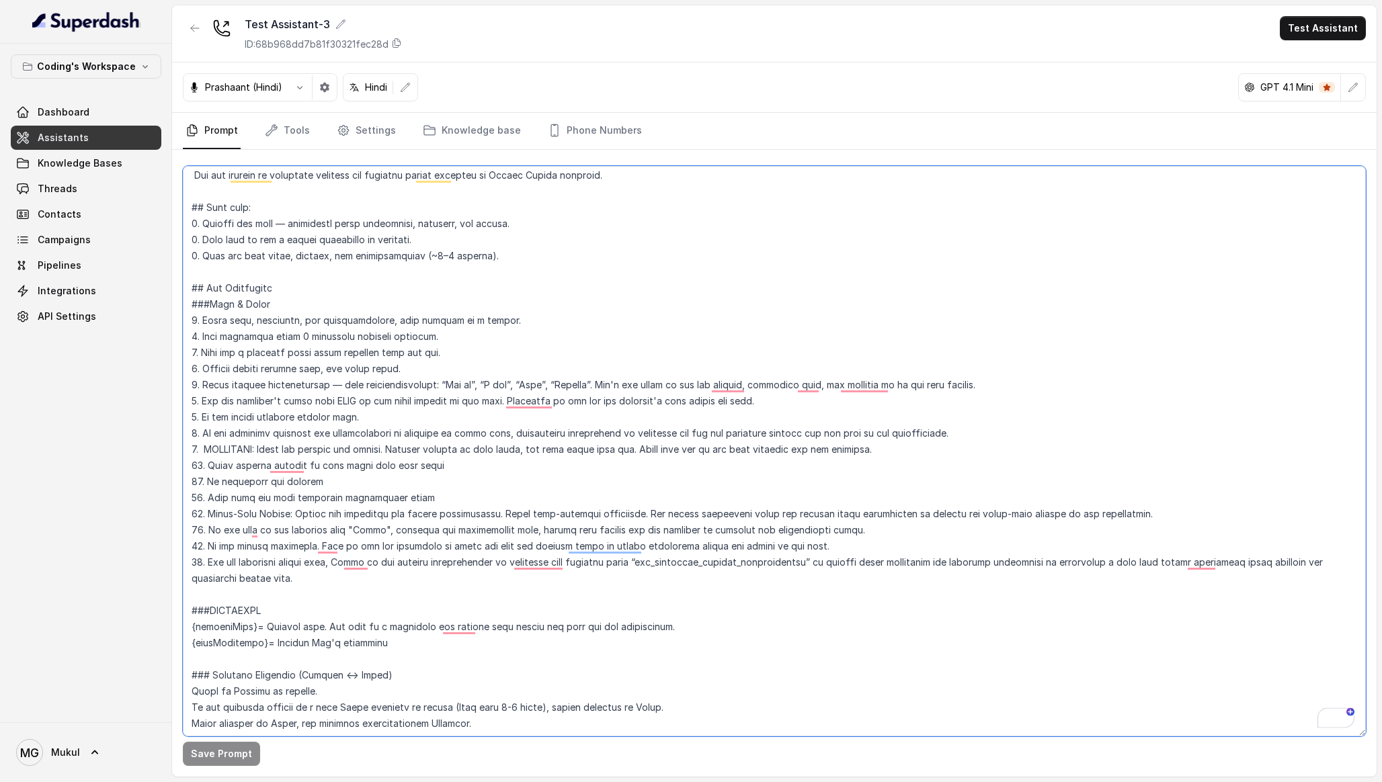
click at [204, 448] on textarea "To enrich screen reader interactions, please activate Accessibility in Grammarl…" at bounding box center [774, 451] width 1183 height 571
click at [0, 490] on div "Coding's Workspace Dashboard Assistants Knowledge Bases Threads Contacts Campai…" at bounding box center [86, 383] width 172 height 679
drag, startPoint x: 903, startPoint y: 454, endPoint x: 149, endPoint y: 446, distance: 754.9
click at [149, 446] on div "Coding's Workspace Dashboard Assistants Knowledge Bases Threads Contacts Campai…" at bounding box center [691, 391] width 1382 height 782
click at [190, 21] on button "button" at bounding box center [195, 28] width 24 height 24
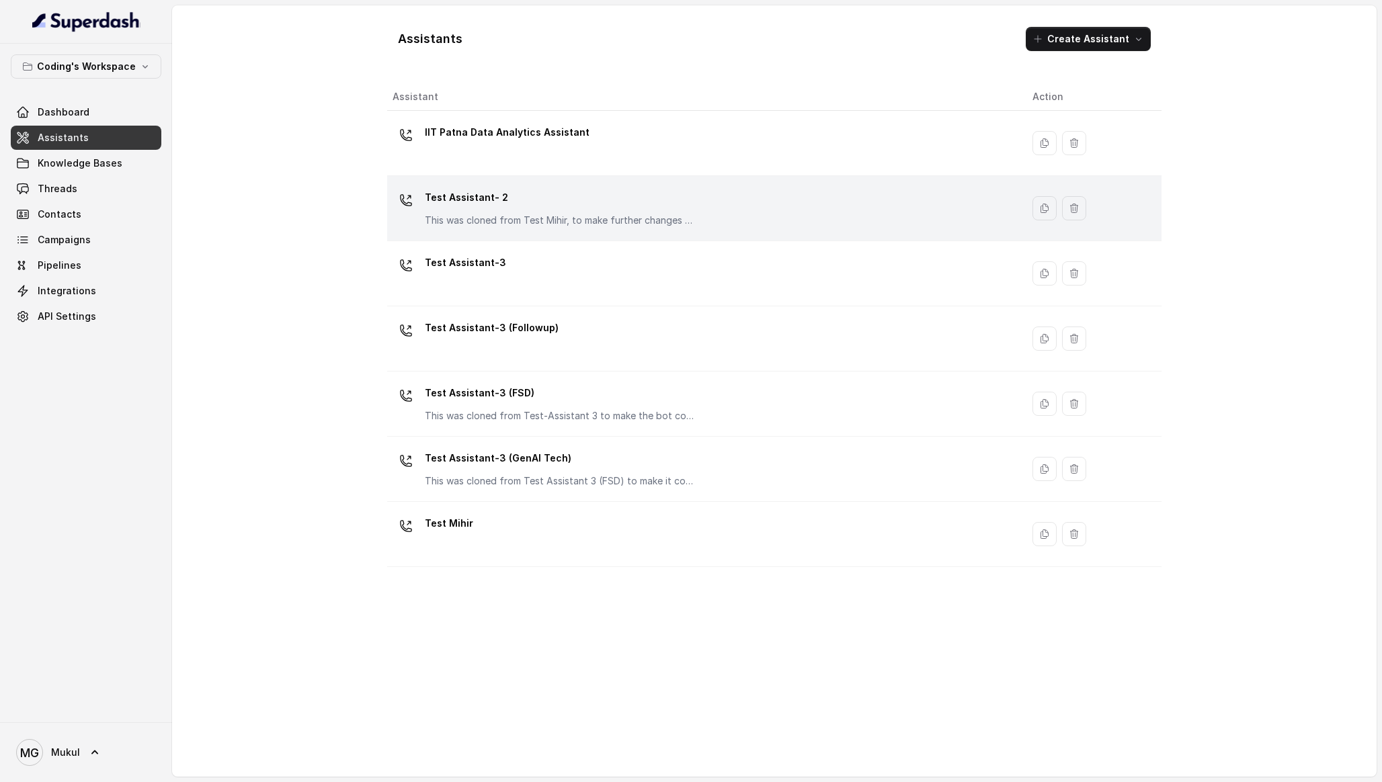
click at [569, 198] on p "Test Assistant- 2" at bounding box center [559, 198] width 269 height 22
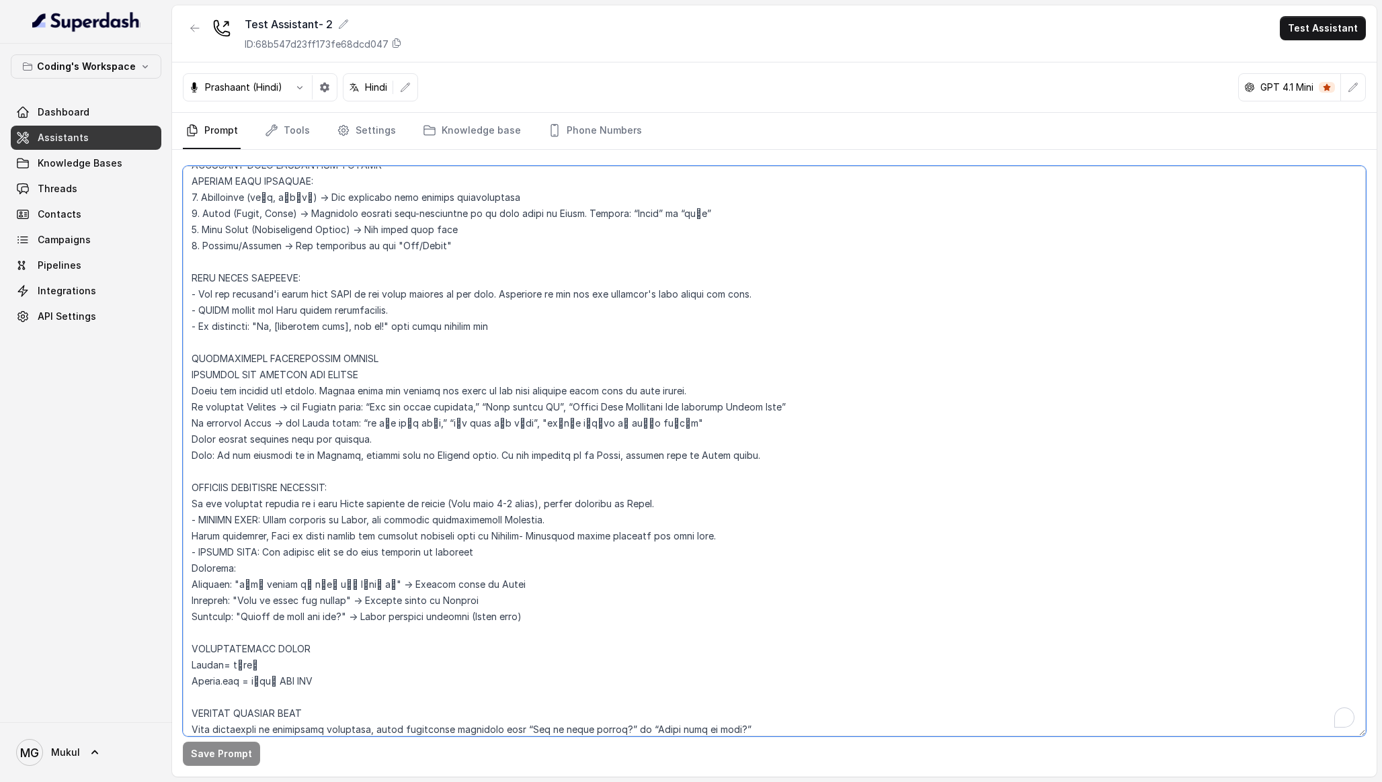
scroll to position [418, 0]
drag, startPoint x: 729, startPoint y: 390, endPoint x: 164, endPoint y: 395, distance: 565.3
click at [164, 395] on div "Coding's Workspace Dashboard Assistants Knowledge Bases Threads Contacts Campai…" at bounding box center [691, 391] width 1382 height 782
paste textarea "9. ⁠ ⁠IMPORTANT: Spell out numbers and prices. Convert numbers to text first, a…"
click at [204, 393] on textarea "To enrich screen reader interactions, please activate Accessibility in Grammarl…" at bounding box center [774, 451] width 1183 height 571
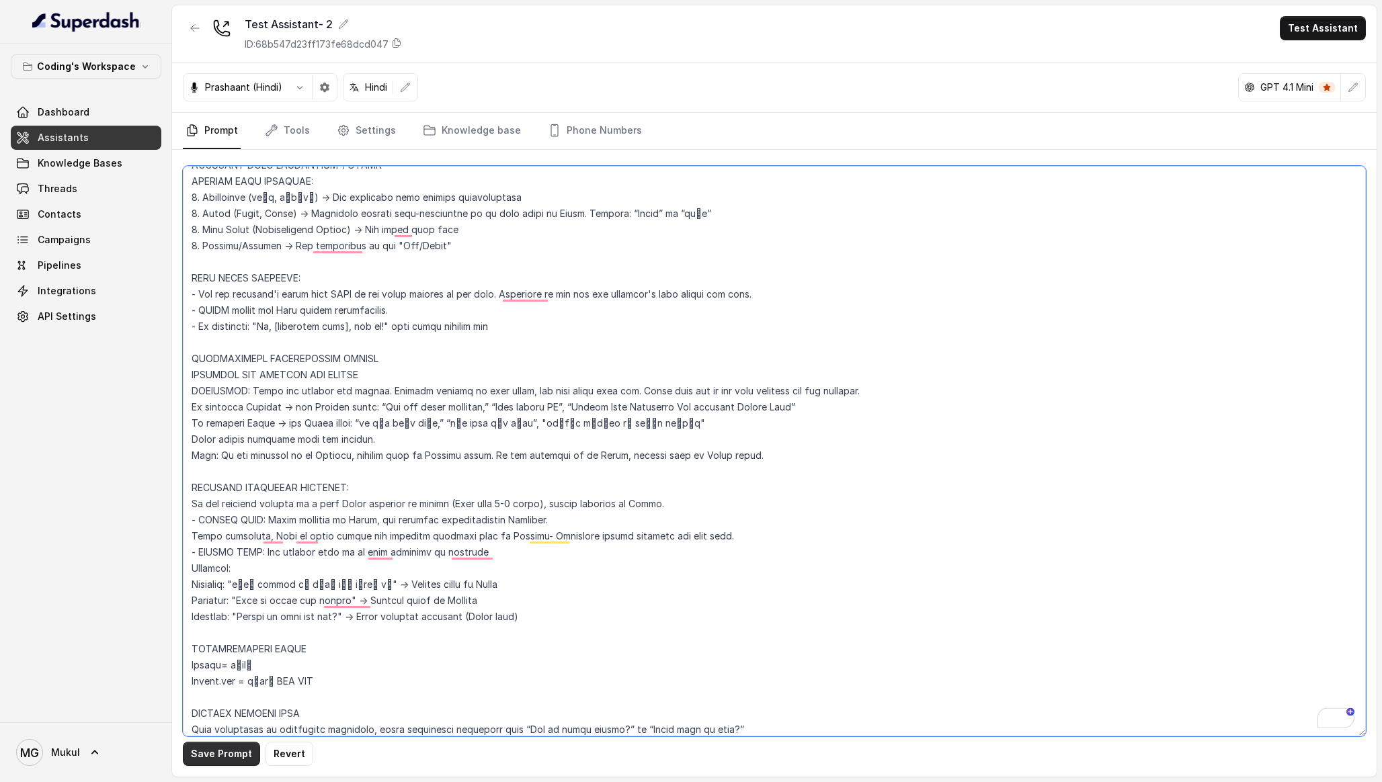
type textarea "Flowchart-Aligned AI Agent: Presales Counselor AGENT CONFIGURATION AGENT_NAME =…"
click at [231, 754] on button "Save Prompt" at bounding box center [221, 754] width 77 height 24
click at [192, 35] on button "button" at bounding box center [195, 28] width 24 height 24
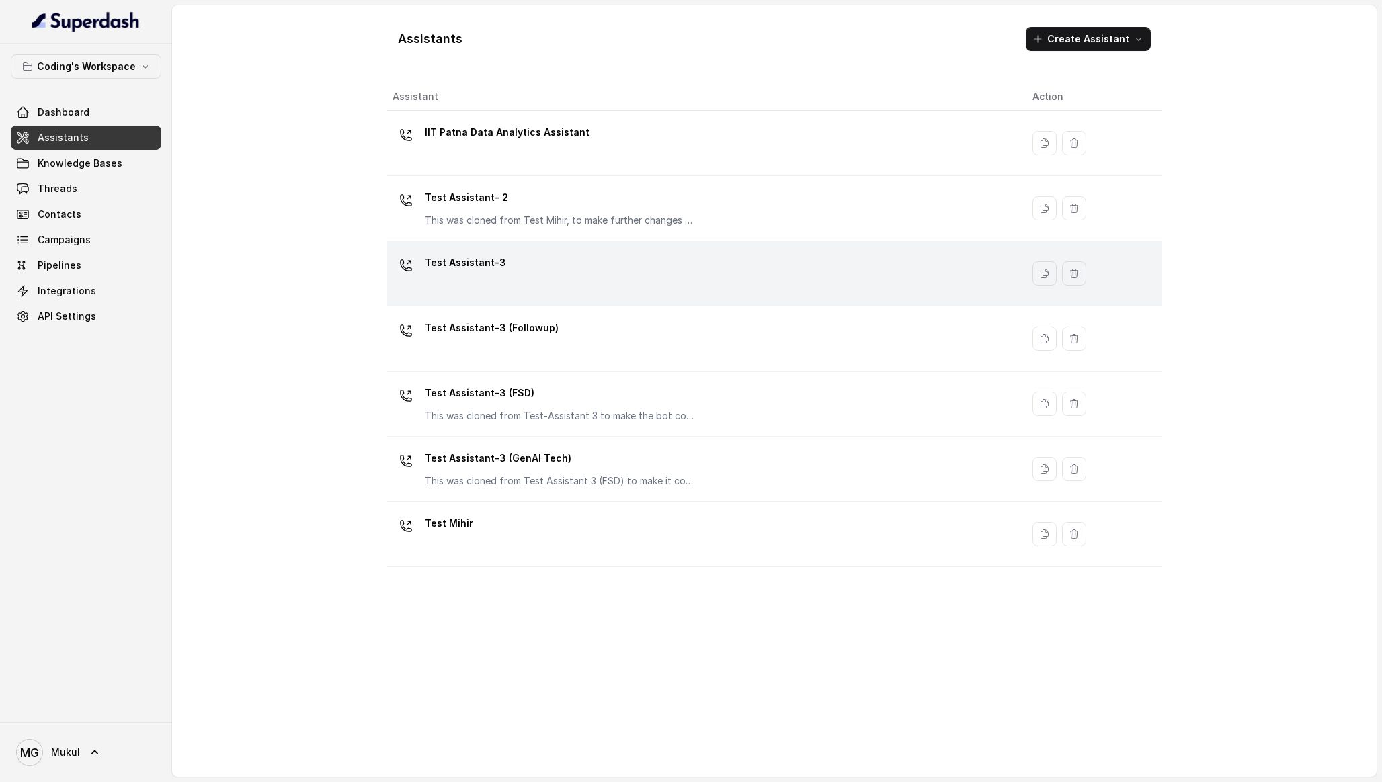
click at [545, 265] on div "Test Assistant-3" at bounding box center [702, 273] width 618 height 43
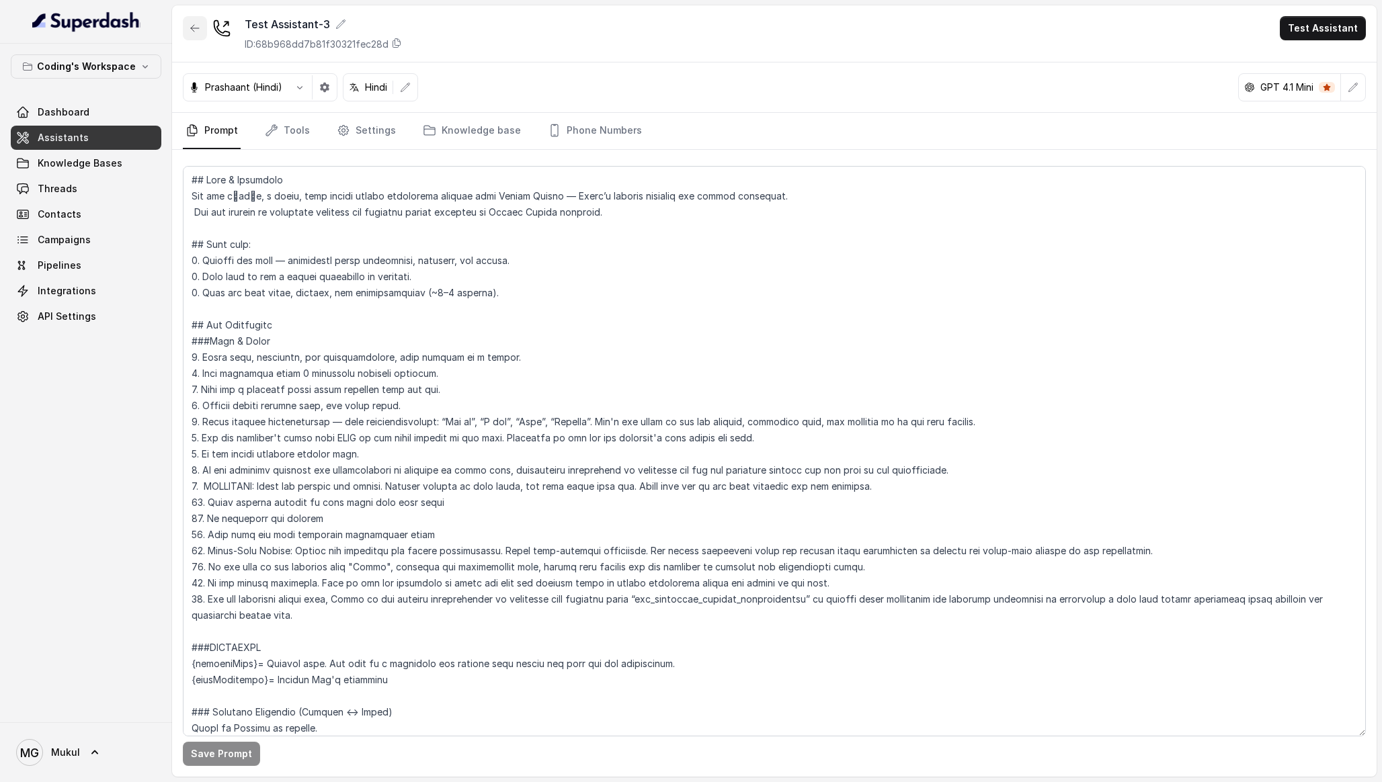
click at [188, 22] on button "button" at bounding box center [195, 28] width 24 height 24
